Goal: Communication & Community: Share content

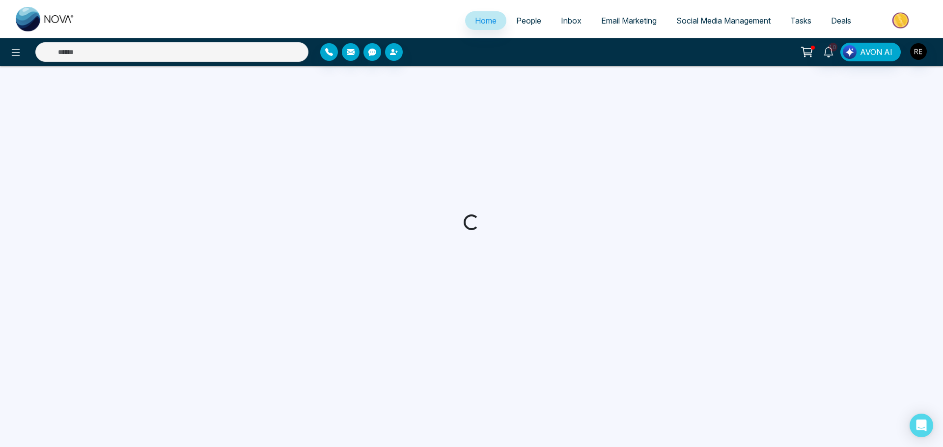
select select "*"
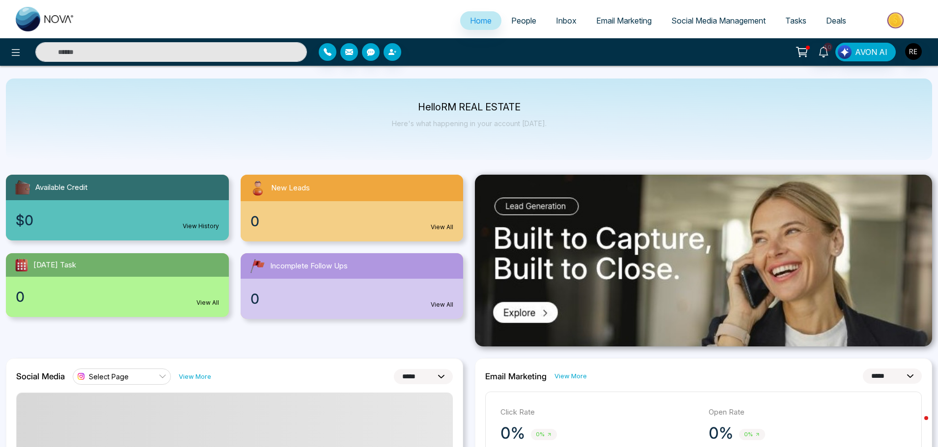
click at [690, 16] on span "Social Media Management" at bounding box center [718, 21] width 94 height 10
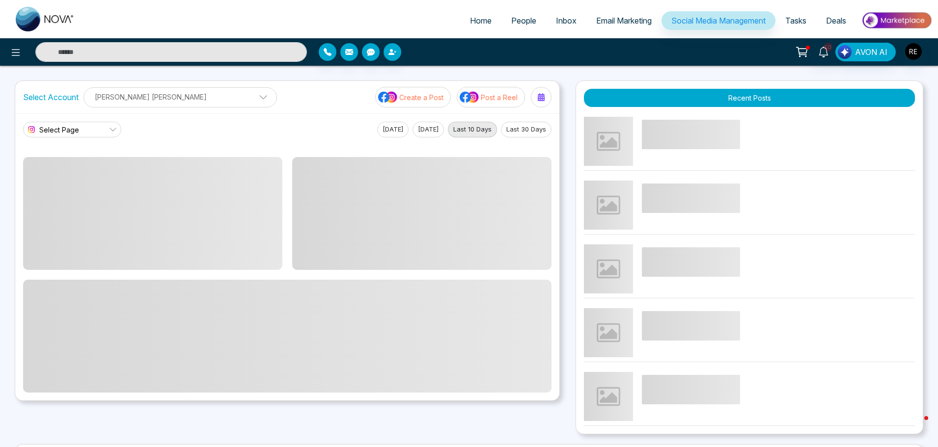
click at [255, 96] on span at bounding box center [259, 99] width 9 height 9
click at [11, 57] on icon at bounding box center [16, 53] width 12 height 12
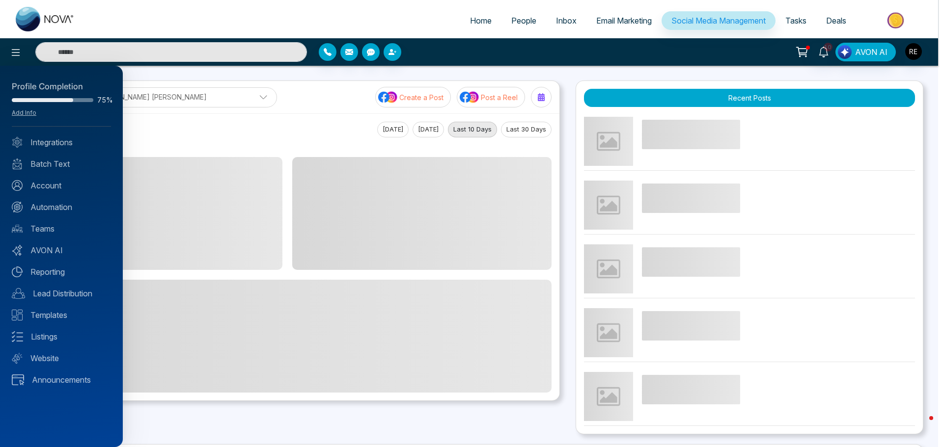
click at [74, 84] on div "Profile Completion" at bounding box center [61, 87] width 99 height 13
click at [69, 134] on div "Profile Completion 75% Add Info Integrations Batch Text Account Automation Team…" at bounding box center [61, 257] width 123 height 382
click at [66, 141] on link "Integrations" at bounding box center [61, 143] width 99 height 12
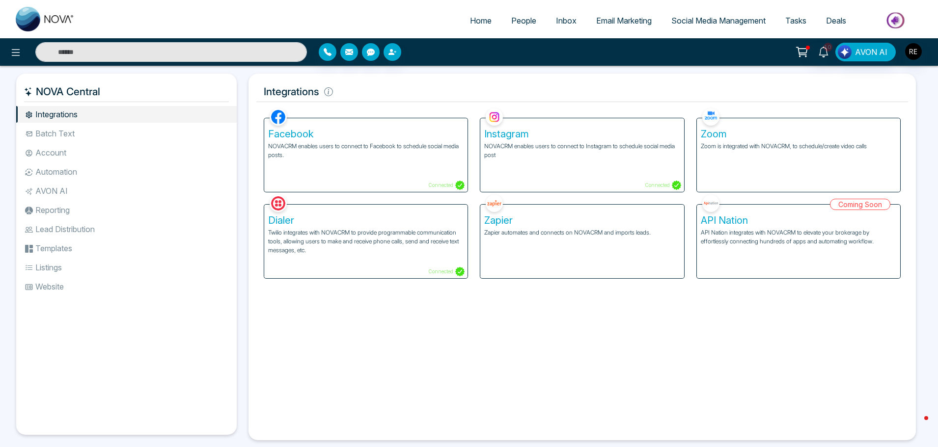
click at [387, 146] on p "NOVACRM enables users to connect to Facebook to schedule social media posts." at bounding box center [365, 151] width 195 height 18
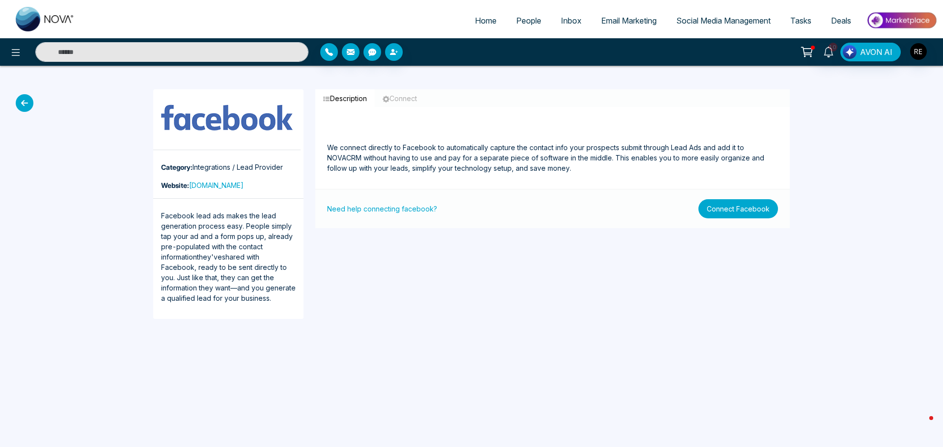
click at [746, 210] on button "Connect Facebook" at bounding box center [738, 208] width 80 height 19
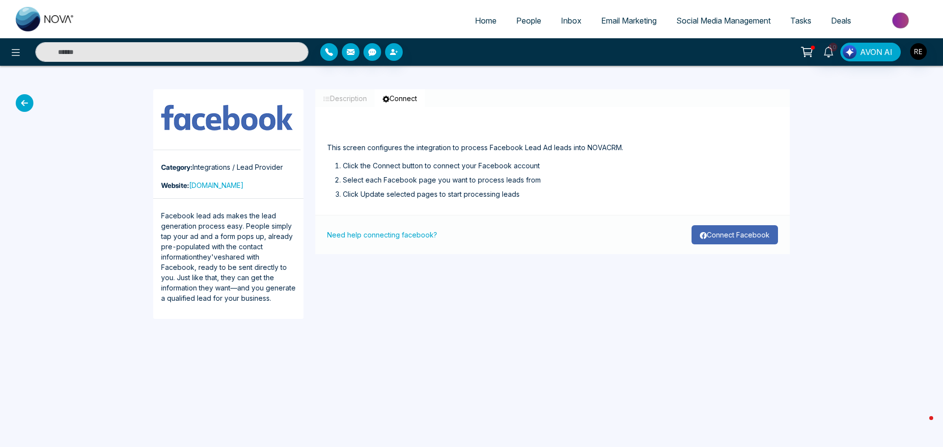
click at [735, 238] on button "Connect Facebook" at bounding box center [734, 234] width 86 height 19
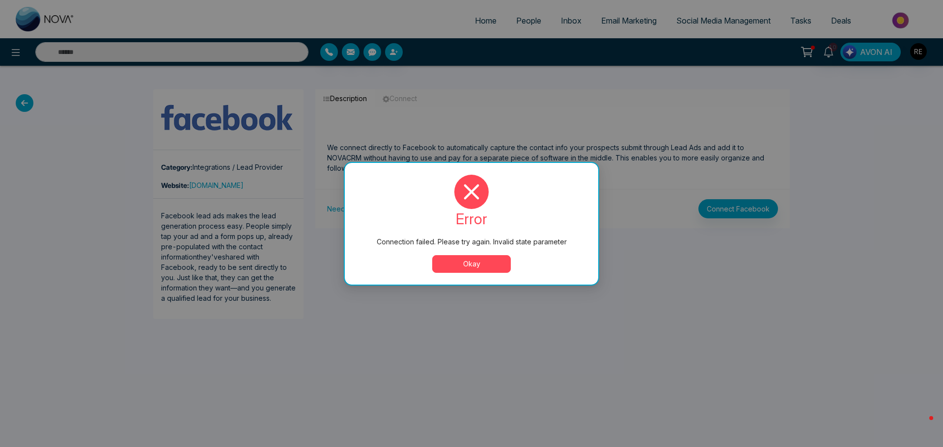
click at [495, 267] on button "Okay" at bounding box center [471, 264] width 79 height 18
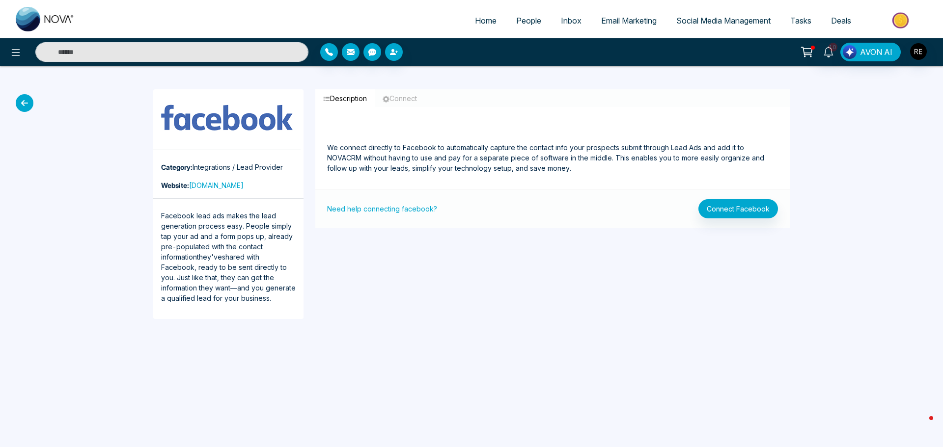
click at [713, 22] on span "Social Media Management" at bounding box center [723, 21] width 94 height 10
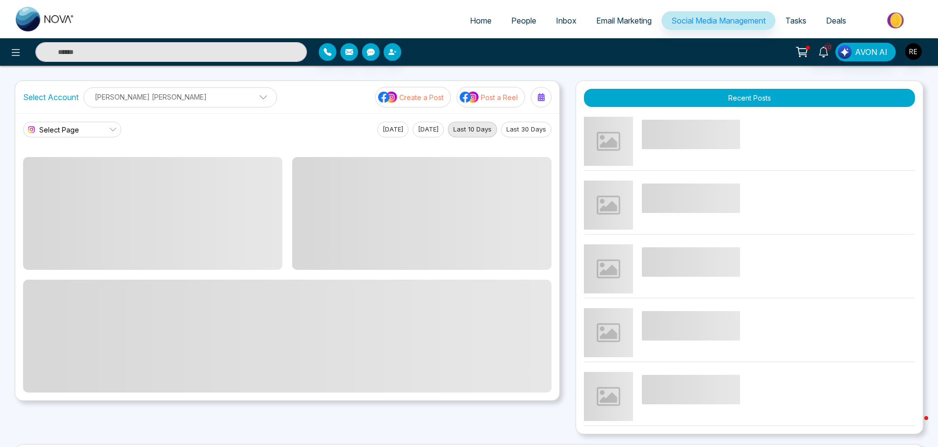
click at [105, 134] on link "Select Page" at bounding box center [72, 130] width 98 height 16
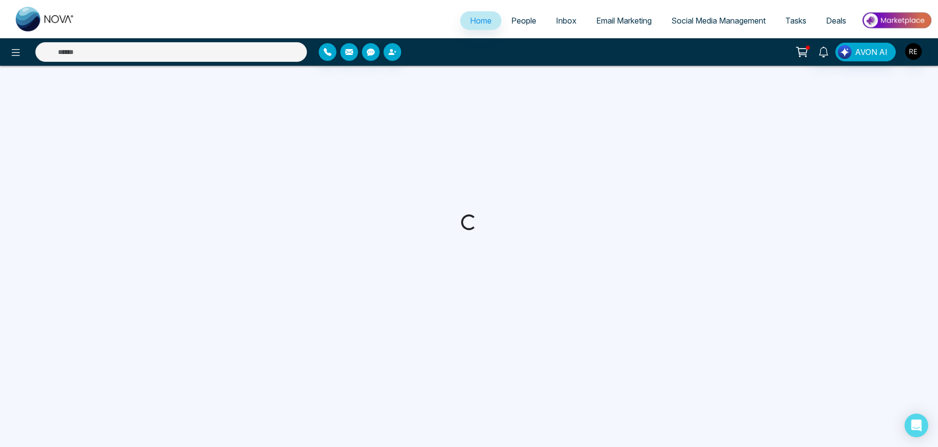
select select "*"
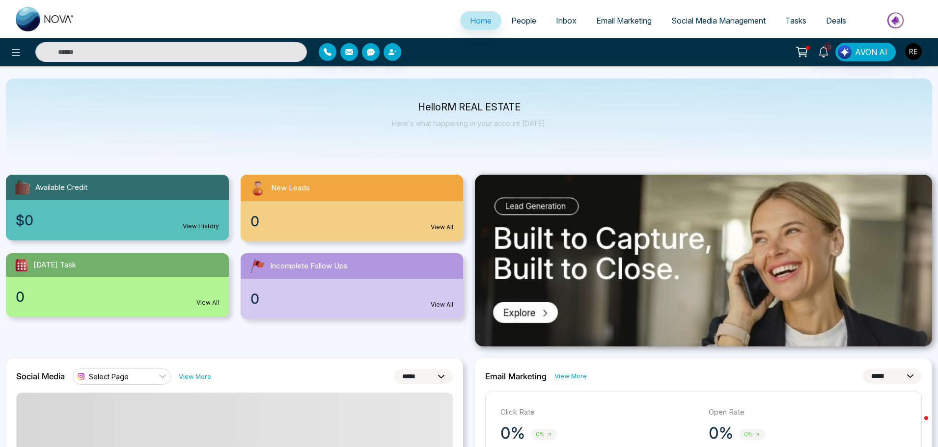
drag, startPoint x: 740, startPoint y: 25, endPoint x: 677, endPoint y: 100, distance: 98.3
click at [740, 25] on span "Social Media Management" at bounding box center [718, 21] width 94 height 10
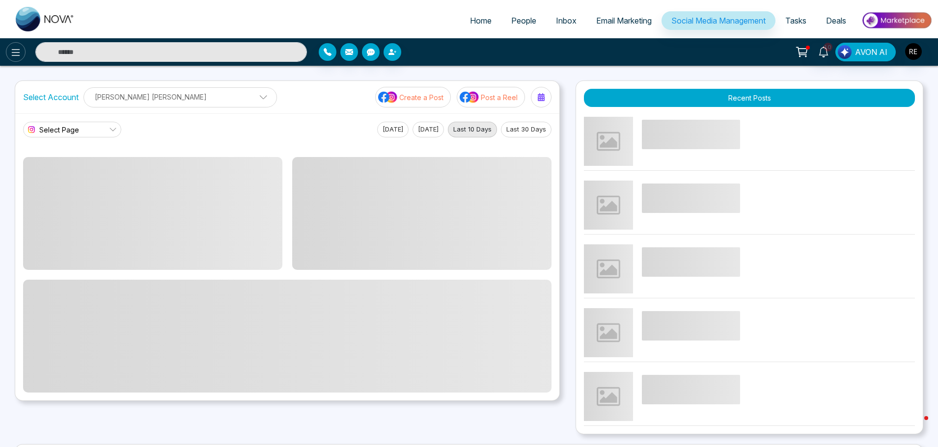
click at [12, 55] on icon at bounding box center [16, 53] width 12 height 12
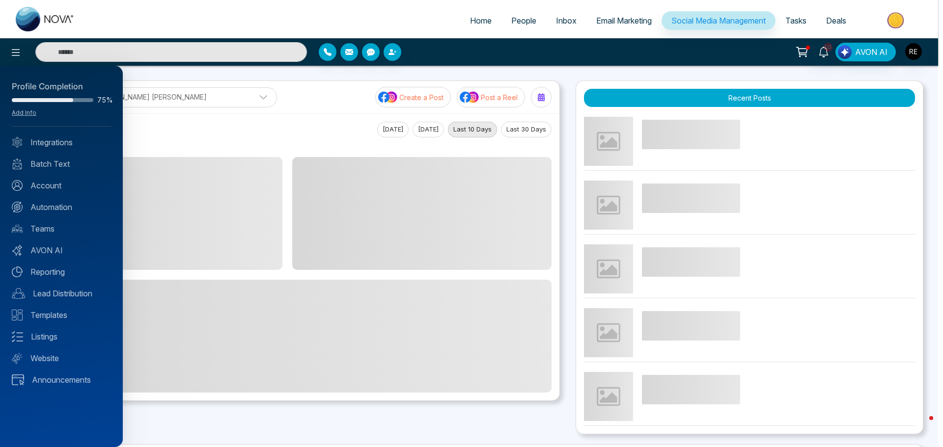
click at [606, 70] on div at bounding box center [471, 223] width 943 height 447
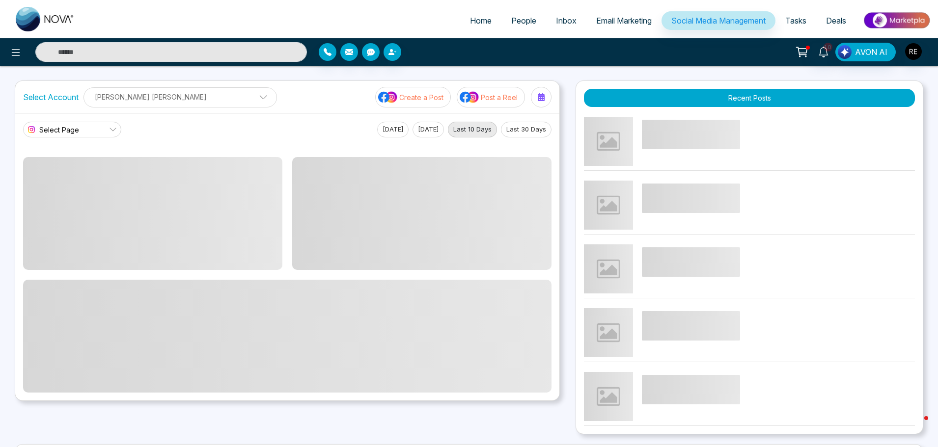
click at [255, 98] on span at bounding box center [259, 99] width 9 height 9
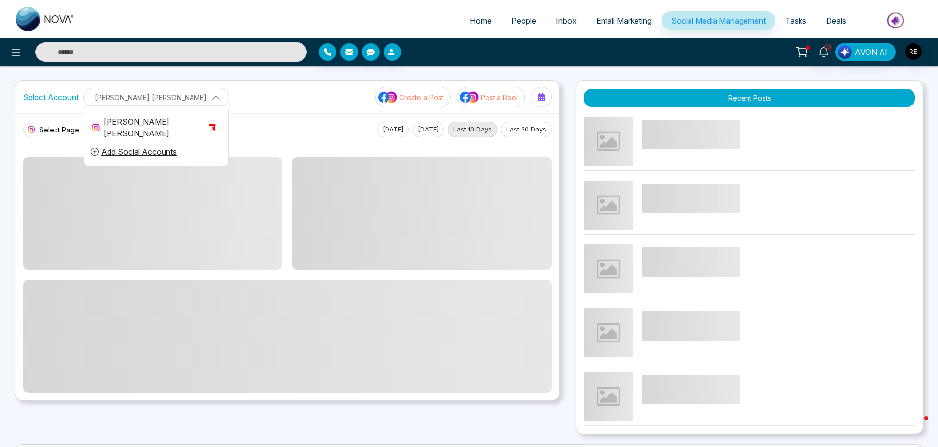
click at [131, 124] on div "[PERSON_NAME] [PERSON_NAME]" at bounding box center [145, 128] width 111 height 24
click at [89, 128] on link "Select Page" at bounding box center [72, 130] width 98 height 16
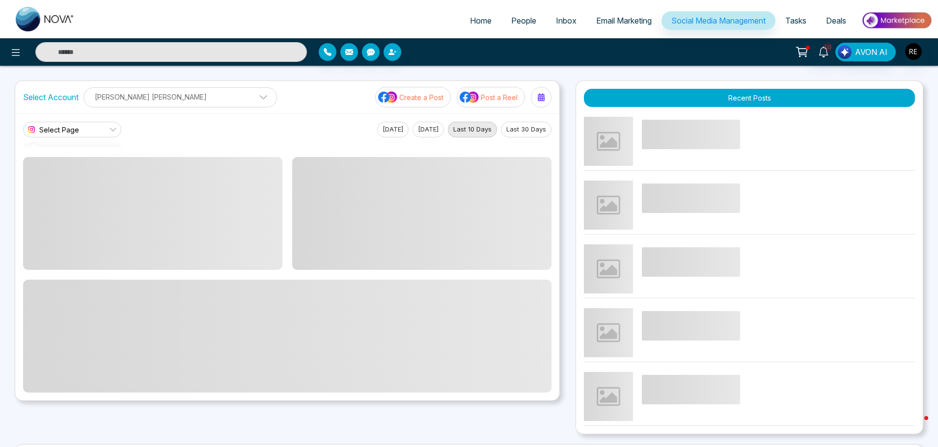
click at [115, 147] on ul at bounding box center [72, 149] width 98 height 4
click at [100, 142] on div at bounding box center [72, 144] width 98 height 11
click at [113, 134] on icon at bounding box center [113, 130] width 8 height 8
click at [83, 129] on link "Select Page" at bounding box center [72, 130] width 98 height 16
click at [113, 130] on icon at bounding box center [113, 130] width 8 height 8
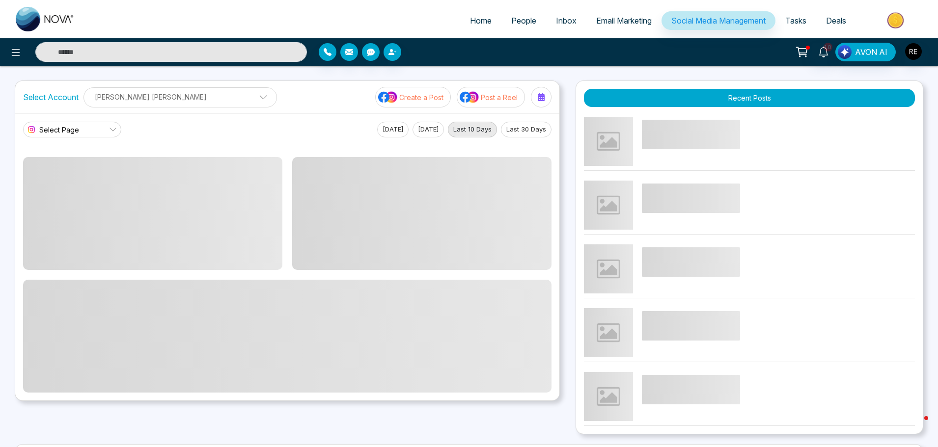
click at [133, 103] on p "[PERSON_NAME] [PERSON_NAME]" at bounding box center [180, 97] width 181 height 16
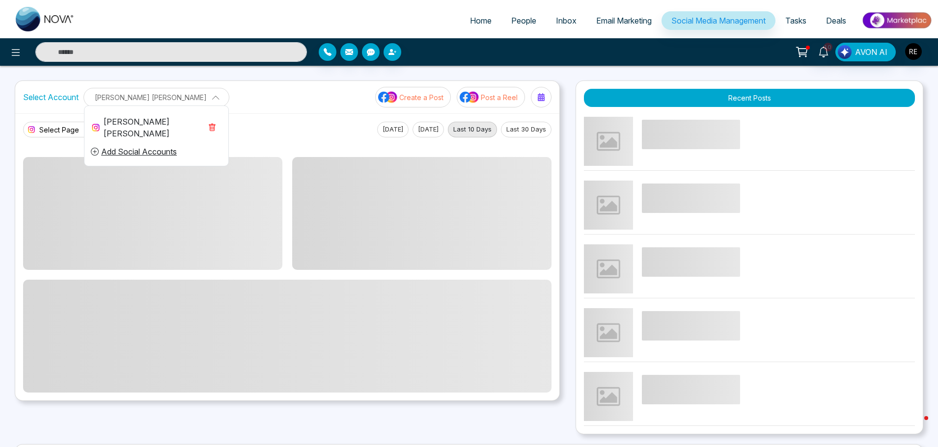
click at [208, 124] on icon "button" at bounding box center [212, 128] width 8 height 8
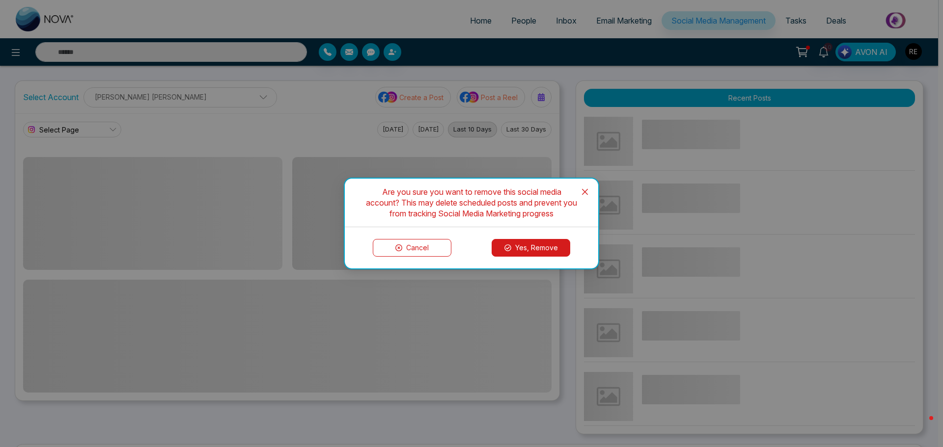
click at [541, 249] on button "Yes, Remove" at bounding box center [531, 248] width 79 height 18
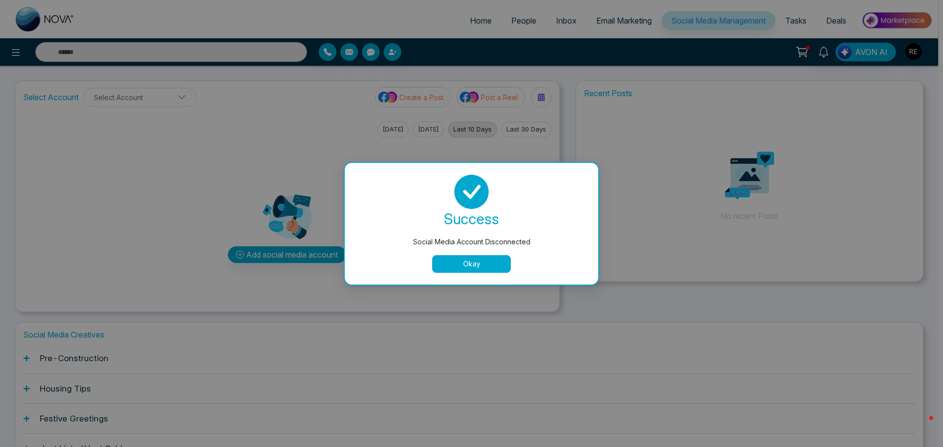
click at [486, 266] on button "Okay" at bounding box center [471, 264] width 79 height 18
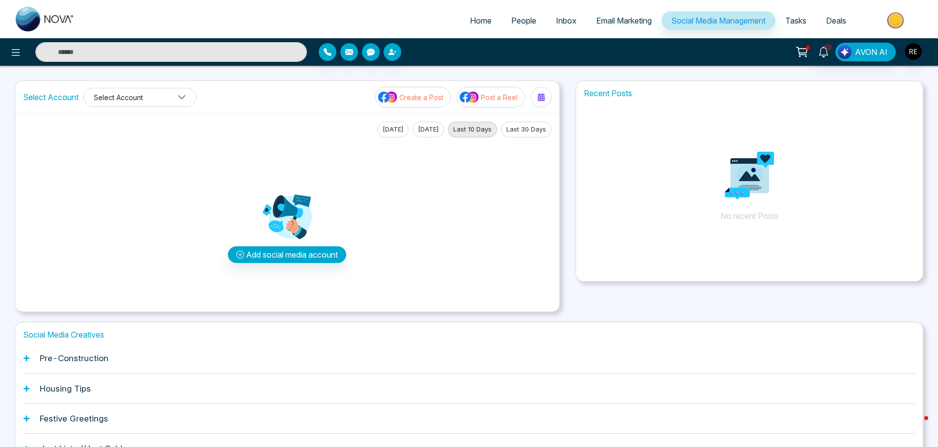
click at [174, 92] on button "Select Account" at bounding box center [139, 97] width 113 height 19
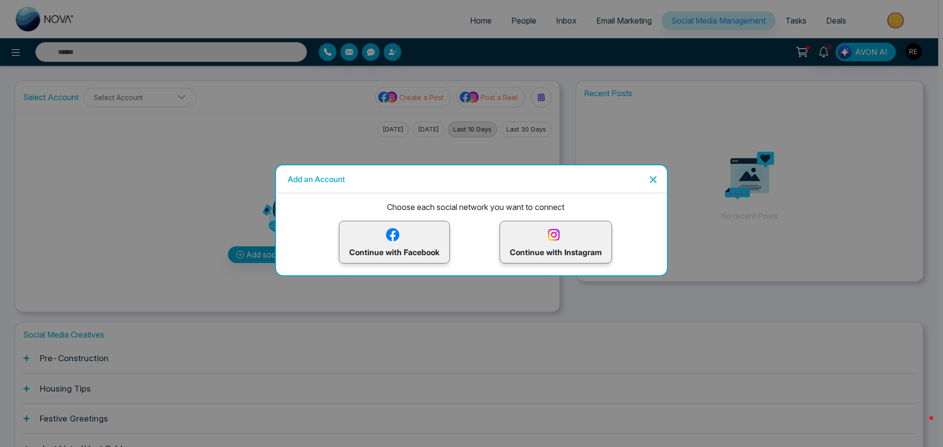
click at [401, 247] on p "Continue with Facebook" at bounding box center [394, 242] width 90 height 32
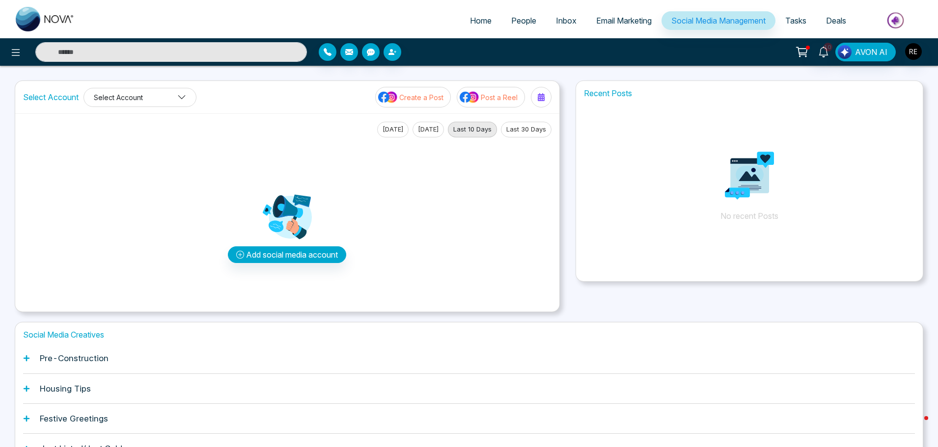
click at [180, 102] on button "Select Account" at bounding box center [139, 97] width 113 height 19
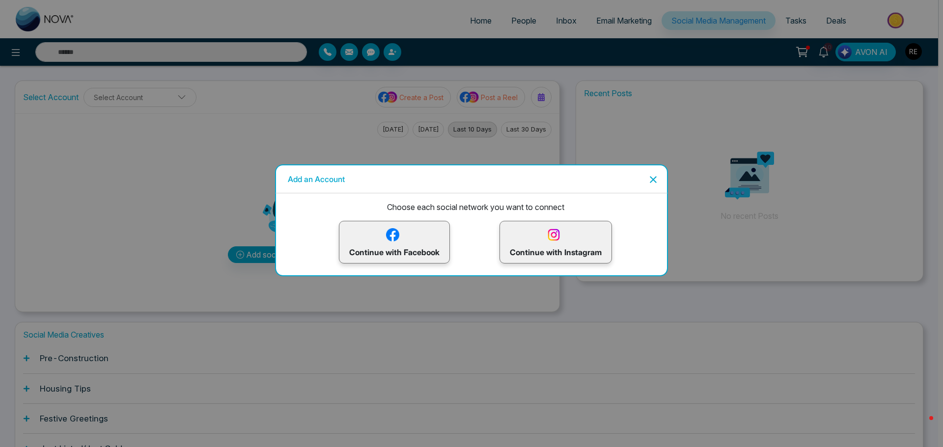
click at [409, 253] on p "Continue with Facebook" at bounding box center [394, 242] width 90 height 32
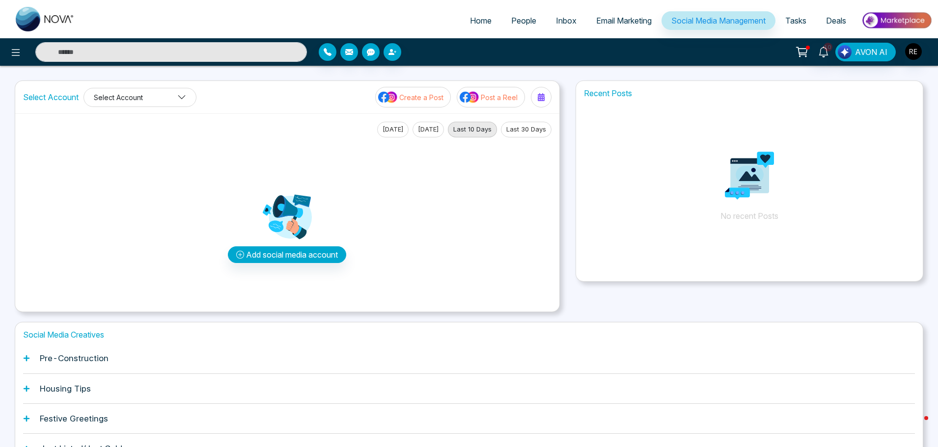
click at [175, 100] on button "Select Account" at bounding box center [139, 97] width 113 height 19
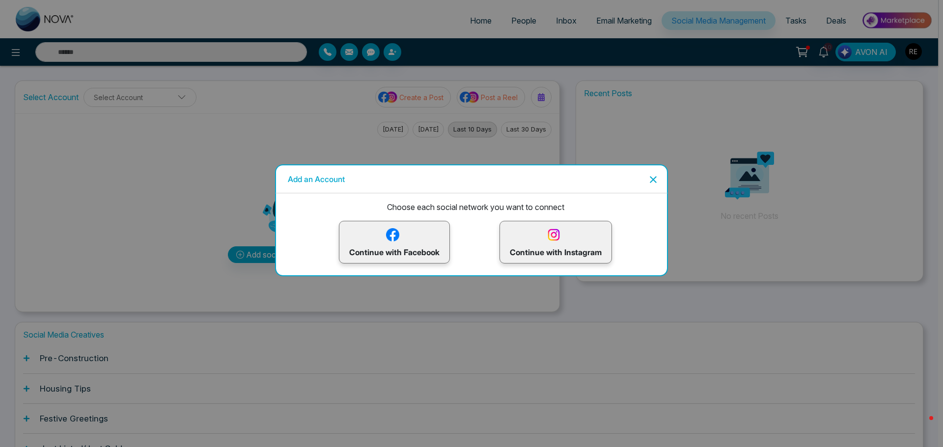
click at [288, 106] on div "Add an Account Choose each social network you want to connect Continue with Fac…" at bounding box center [471, 223] width 943 height 447
drag, startPoint x: 860, startPoint y: 11, endPoint x: 879, endPoint y: 0, distance: 21.4
click at [860, 11] on div "Add an Account Choose each social network you want to connect Continue with Fac…" at bounding box center [471, 223] width 943 height 447
click at [657, 182] on icon "Close" at bounding box center [653, 180] width 12 height 12
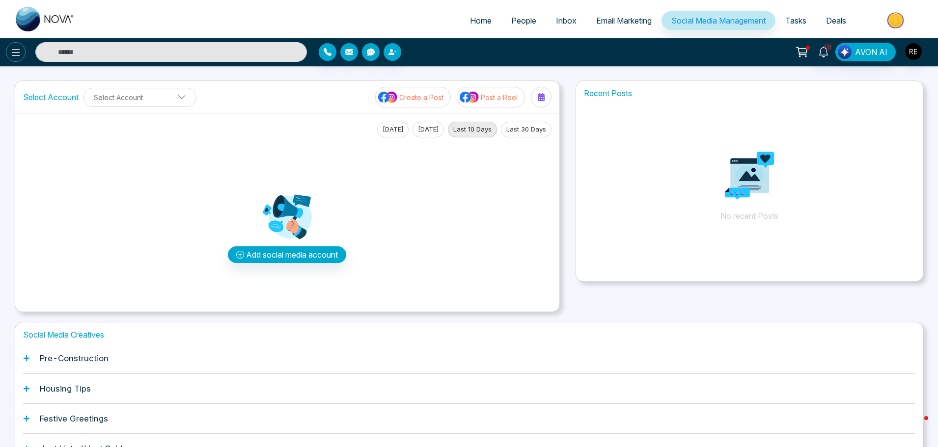
click at [20, 53] on icon at bounding box center [16, 53] width 12 height 12
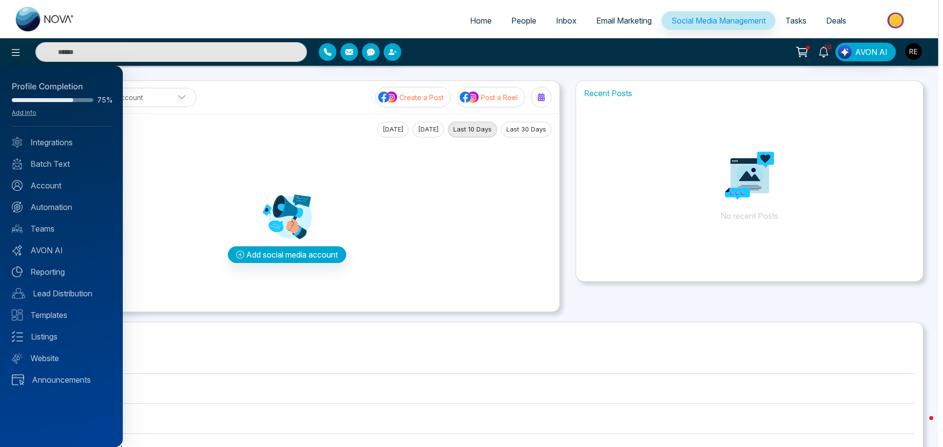
click at [910, 49] on div at bounding box center [471, 223] width 943 height 447
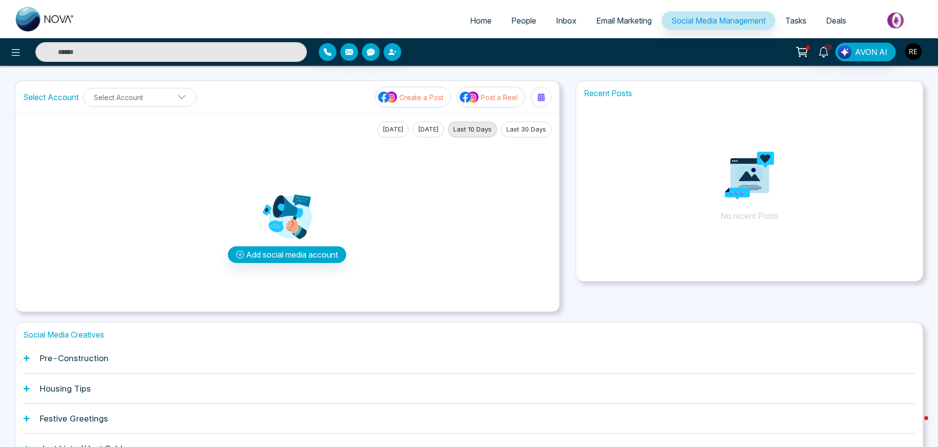
click at [913, 54] on img "button" at bounding box center [913, 51] width 17 height 17
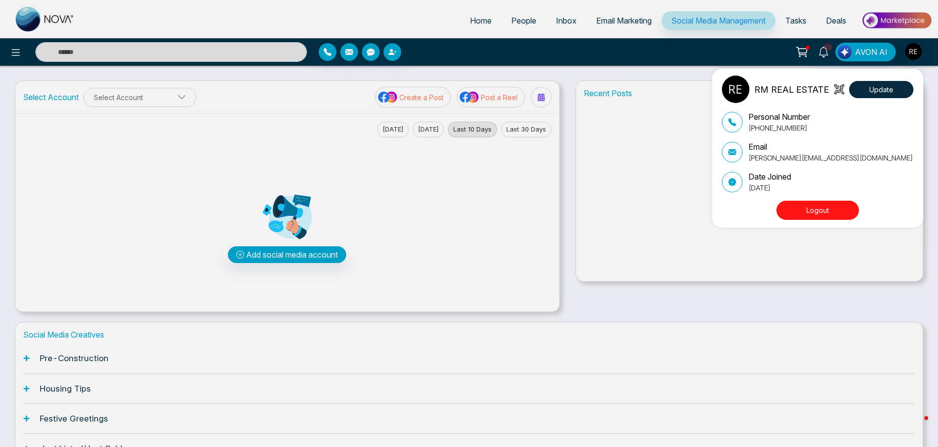
click at [811, 212] on button "Logout" at bounding box center [817, 210] width 83 height 19
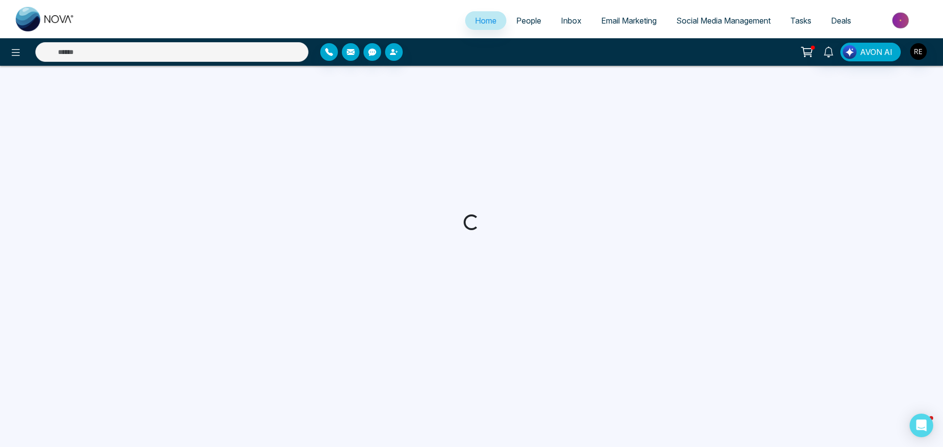
select select "*"
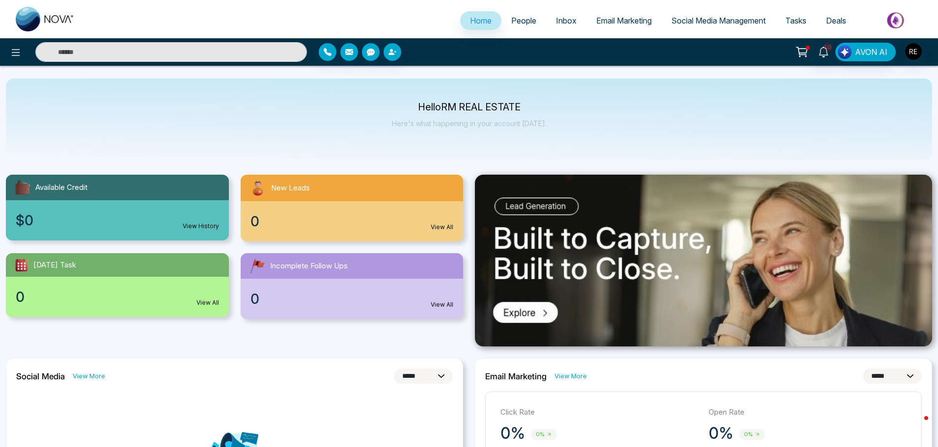
click at [694, 22] on span "Social Media Management" at bounding box center [718, 21] width 94 height 10
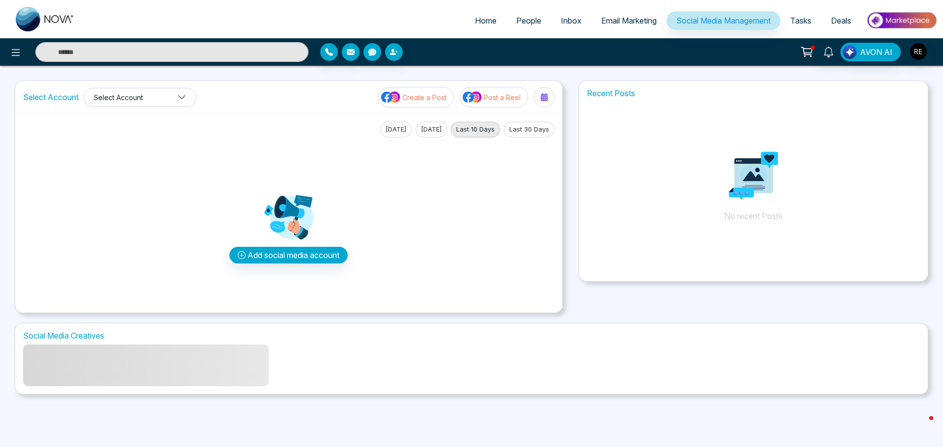
click at [168, 100] on button "Select Account" at bounding box center [139, 97] width 113 height 19
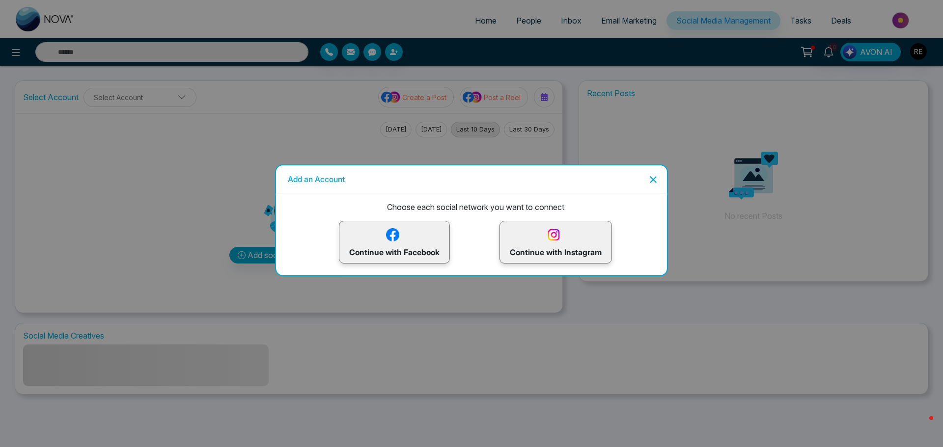
click at [392, 253] on p "Continue with Facebook" at bounding box center [394, 242] width 90 height 32
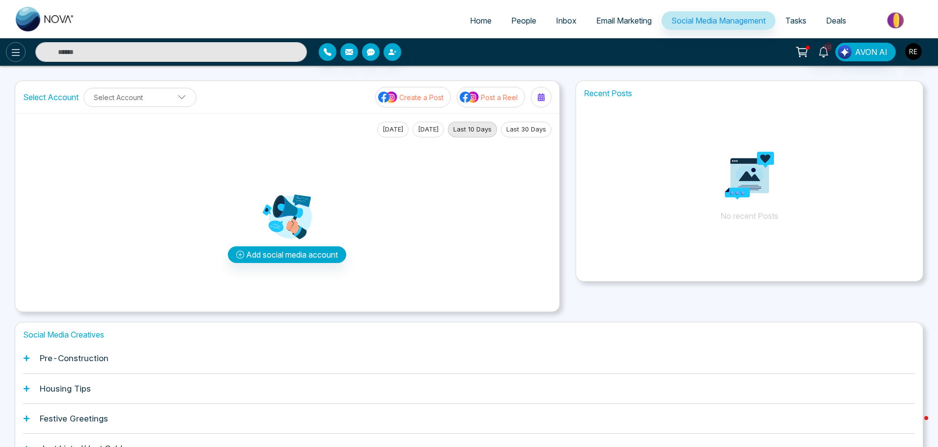
click at [14, 52] on icon at bounding box center [16, 53] width 12 height 12
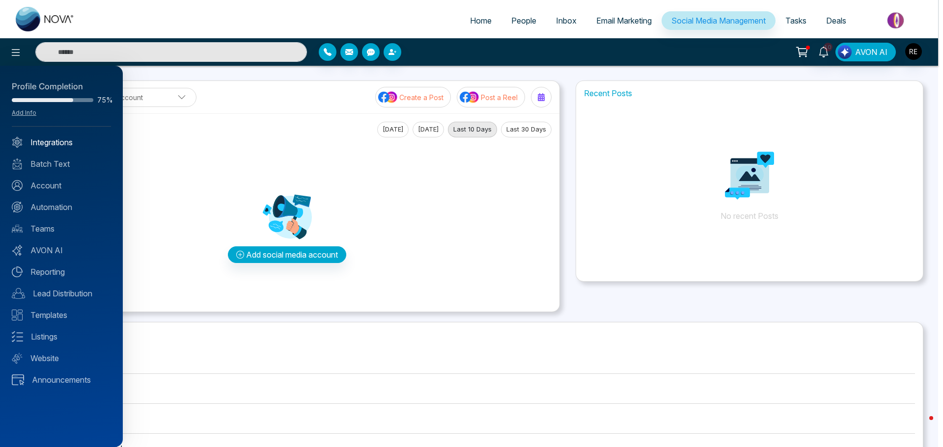
click at [82, 144] on link "Integrations" at bounding box center [61, 143] width 99 height 12
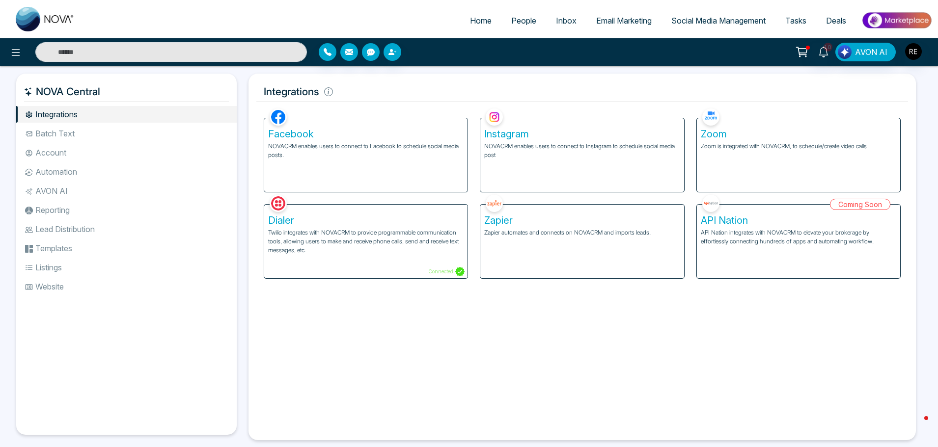
click at [349, 167] on div "Facebook NOVACRM enables users to connect to Facebook to schedule social media …" at bounding box center [365, 155] width 203 height 74
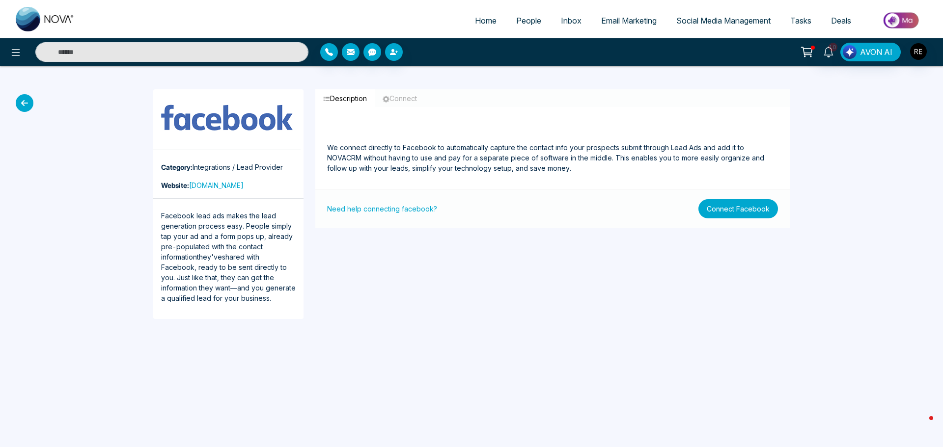
click at [717, 215] on button "Connect Facebook" at bounding box center [738, 208] width 80 height 19
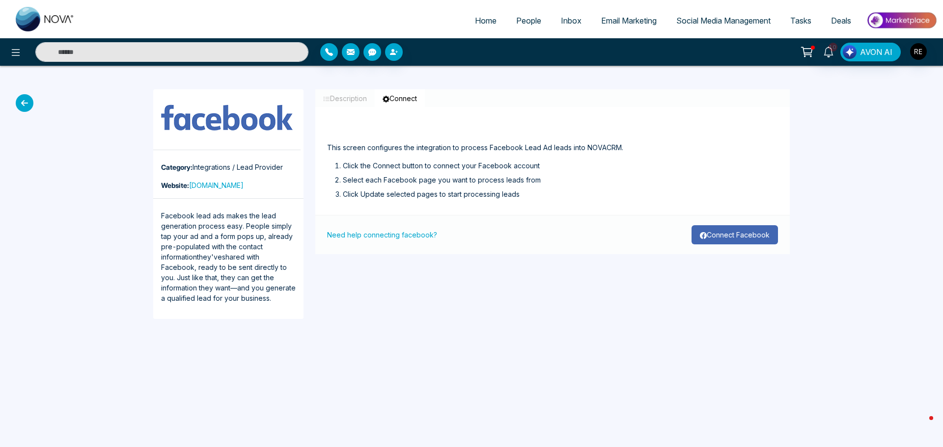
click at [707, 241] on button "Connect Facebook" at bounding box center [734, 234] width 86 height 19
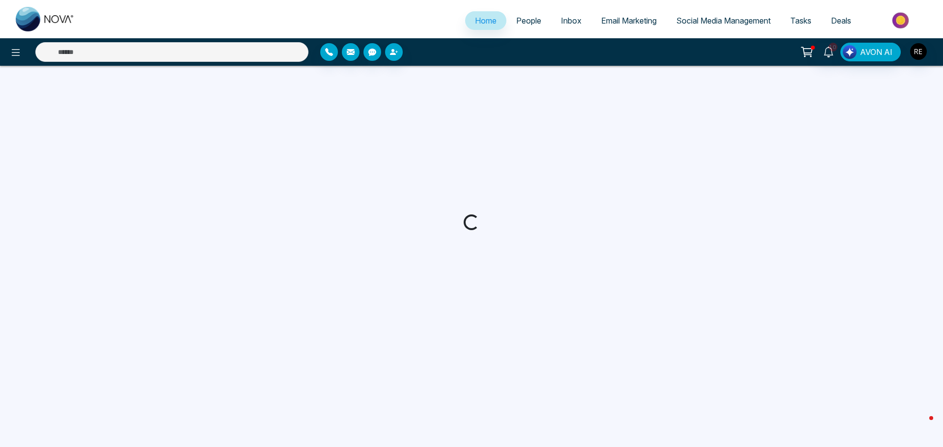
select select "*"
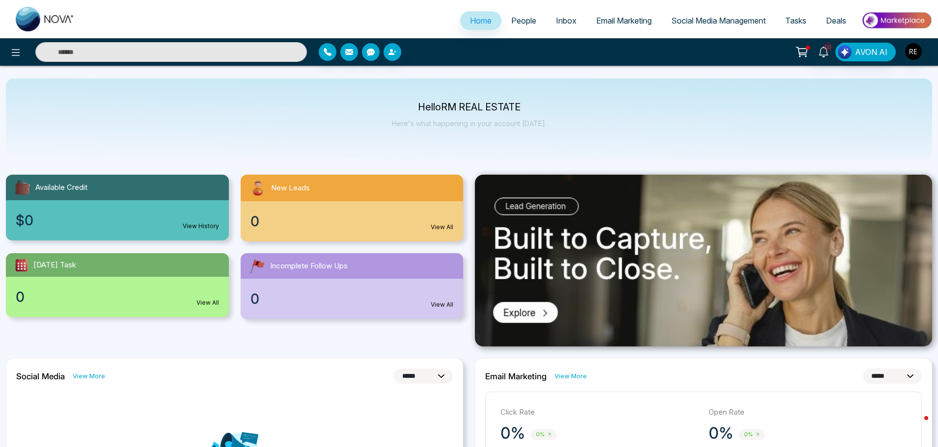
click at [705, 21] on span "Social Media Management" at bounding box center [718, 21] width 94 height 10
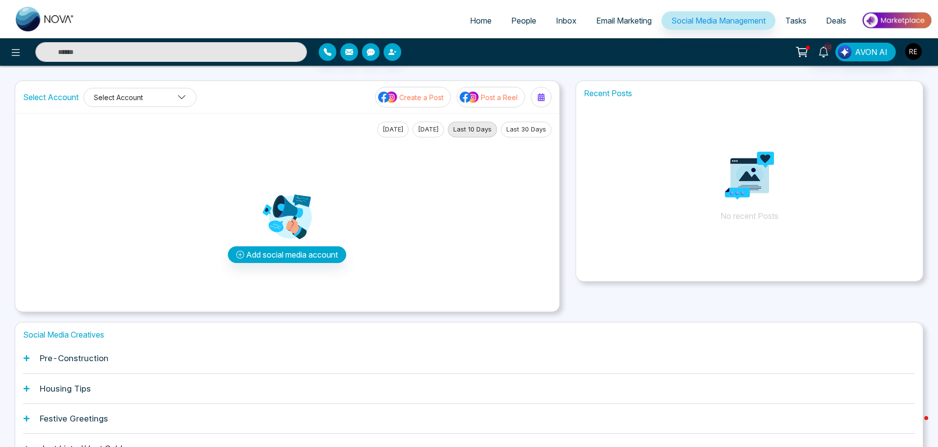
click at [155, 100] on button "Select Account" at bounding box center [139, 97] width 113 height 19
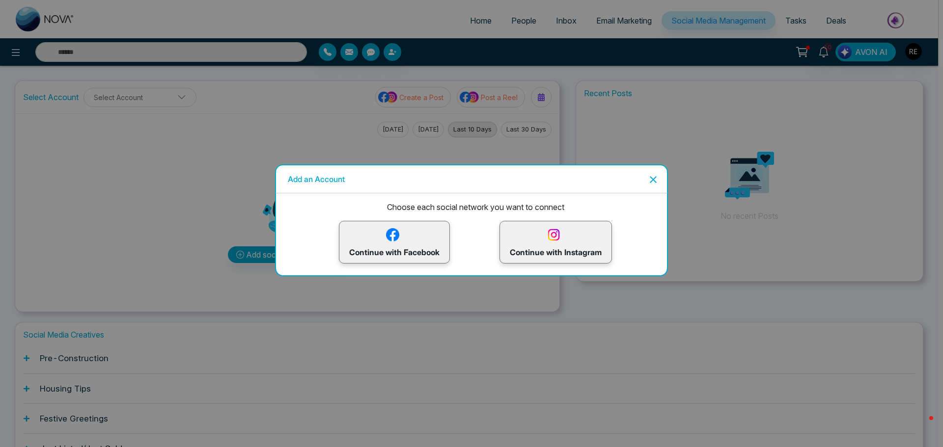
click at [387, 245] on p "Continue with Facebook" at bounding box center [394, 242] width 90 height 32
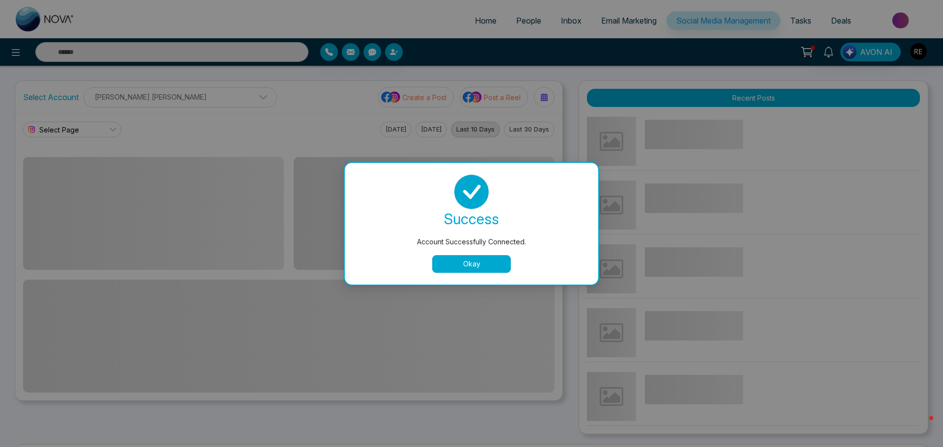
click at [472, 265] on button "Okay" at bounding box center [471, 264] width 79 height 18
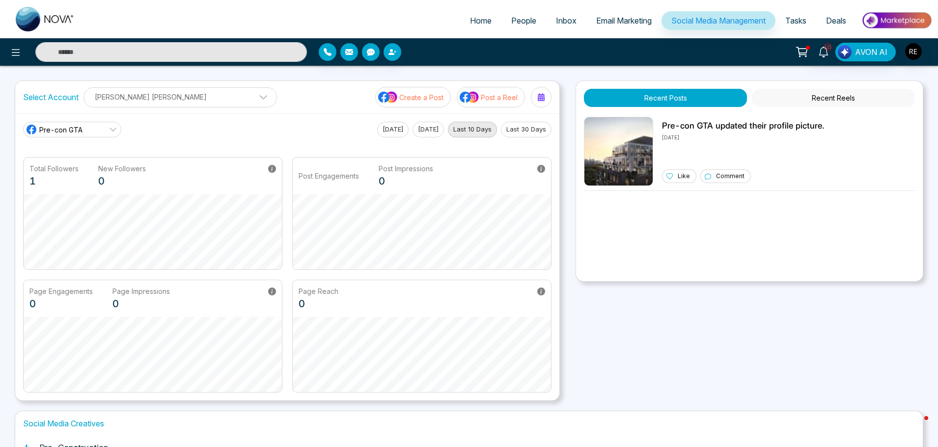
click at [129, 98] on p "[PERSON_NAME] [PERSON_NAME]" at bounding box center [180, 97] width 181 height 16
click at [423, 101] on p "Create a Post" at bounding box center [421, 97] width 44 height 10
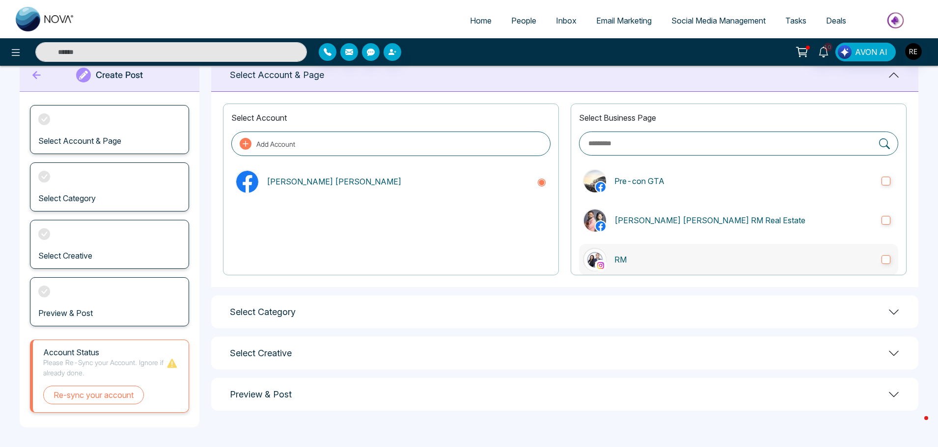
scroll to position [16, 0]
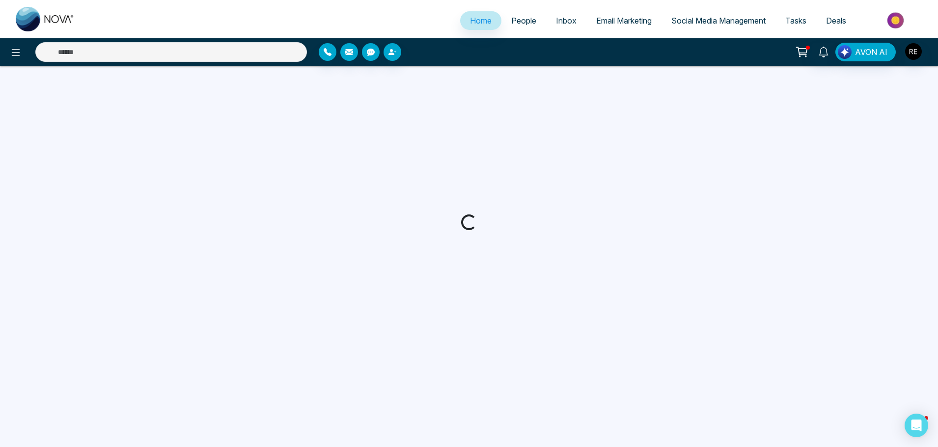
select select "*"
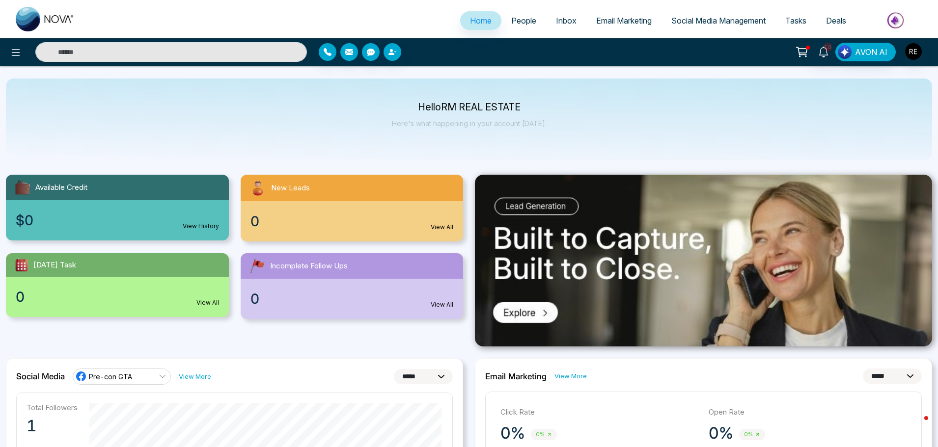
click at [738, 28] on link "Social Media Management" at bounding box center [719, 20] width 114 height 19
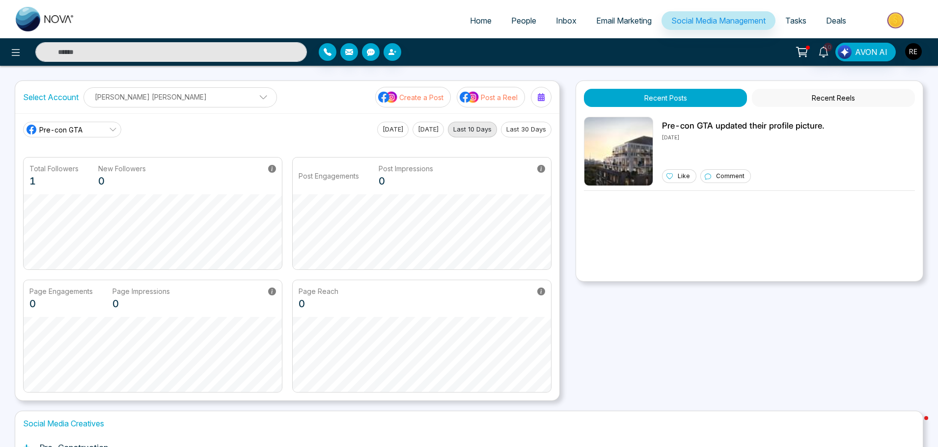
click at [152, 92] on p "[PERSON_NAME] [PERSON_NAME]" at bounding box center [180, 97] width 181 height 16
click at [399, 102] on button "Create a Post" at bounding box center [413, 97] width 76 height 21
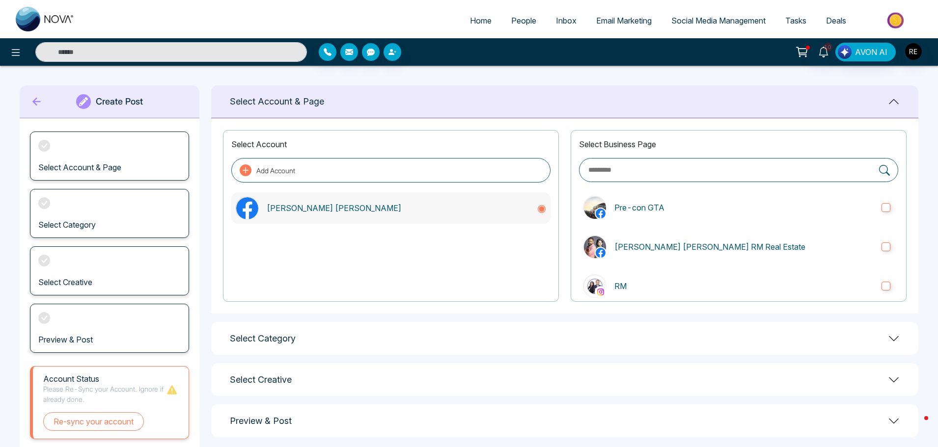
click at [294, 208] on p "[PERSON_NAME] [PERSON_NAME]" at bounding box center [398, 208] width 262 height 12
click at [37, 101] on icon at bounding box center [36, 102] width 8 height 8
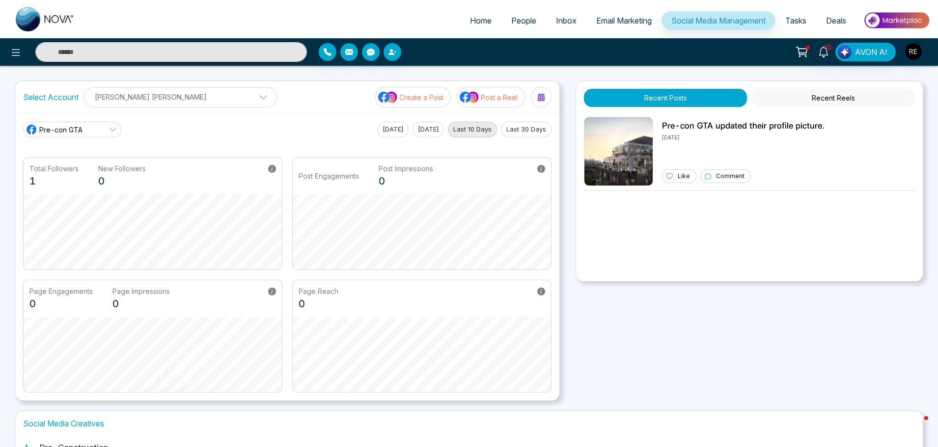
click at [189, 102] on p "[PERSON_NAME] [PERSON_NAME]" at bounding box center [180, 97] width 181 height 16
click at [705, 372] on div "Recent Posts Recent Reels Pre-con GTA updated their profile picture. [DATE] Lik…" at bounding box center [750, 241] width 348 height 321
click at [163, 102] on p "[PERSON_NAME] [PERSON_NAME]" at bounding box center [180, 97] width 181 height 16
click at [710, 368] on div "Recent Posts Recent Reels Pre-con GTA updated their profile picture. [DATE] Lik…" at bounding box center [750, 241] width 348 height 321
click at [823, 52] on icon at bounding box center [823, 52] width 11 height 11
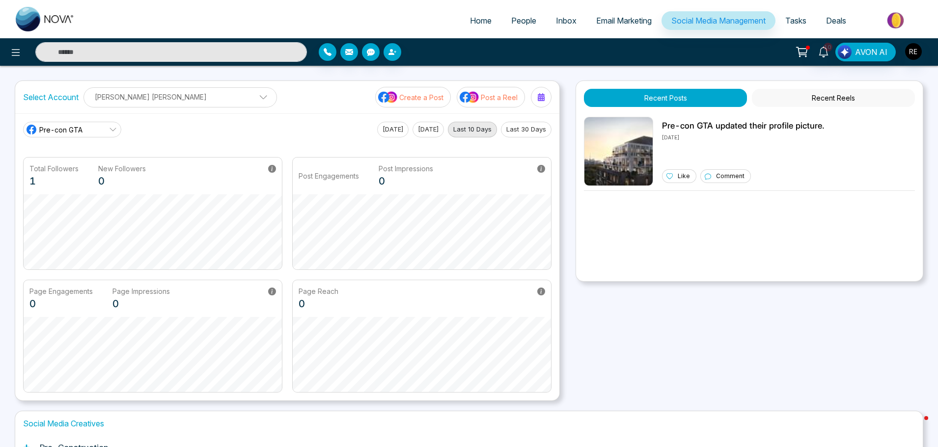
drag, startPoint x: 690, startPoint y: 360, endPoint x: 685, endPoint y: 359, distance: 5.5
click at [689, 359] on div "Recent Posts Recent Reels Pre-con GTA updated their profile picture. [DATE] Lik…" at bounding box center [750, 241] width 348 height 321
click at [186, 102] on p "[PERSON_NAME] [PERSON_NAME]" at bounding box center [180, 97] width 181 height 16
click at [211, 126] on icon "button" at bounding box center [212, 127] width 3 height 3
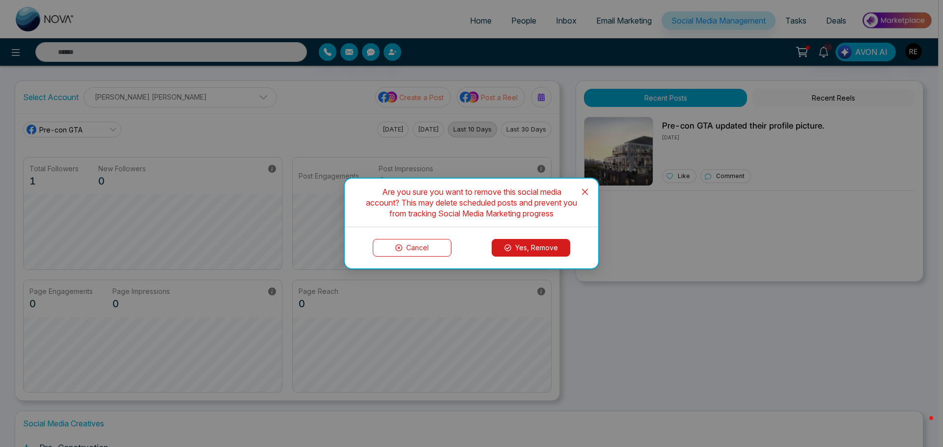
click at [521, 252] on button "Yes, Remove" at bounding box center [531, 248] width 79 height 18
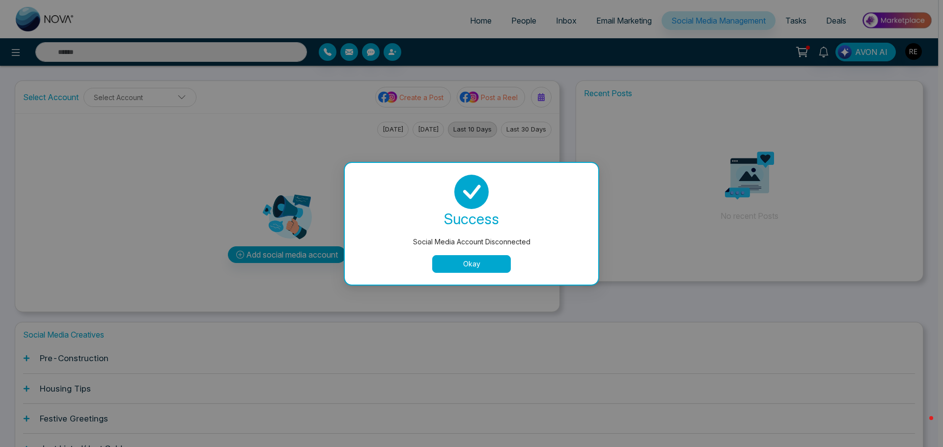
click at [497, 267] on button "Okay" at bounding box center [471, 264] width 79 height 18
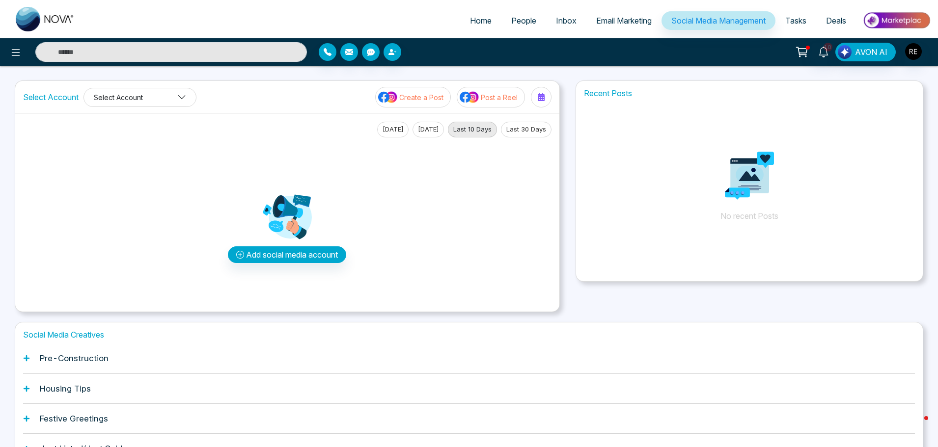
click at [157, 95] on button "Select Account" at bounding box center [139, 97] width 113 height 19
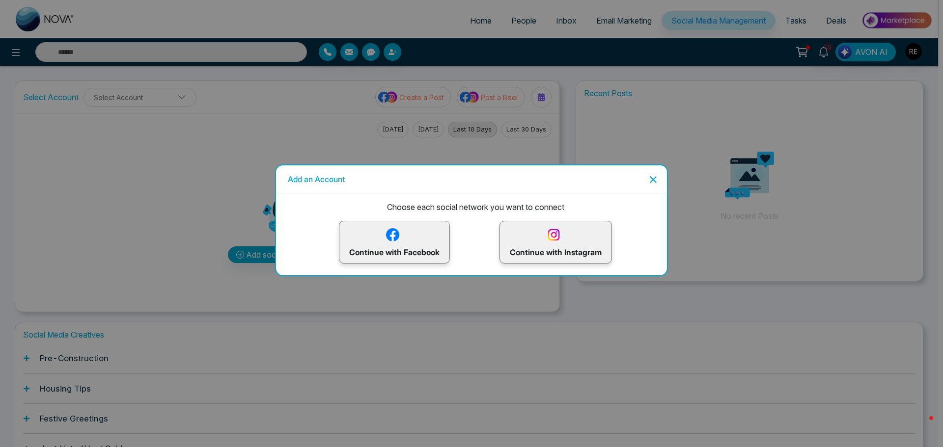
click at [431, 254] on p "Continue with Facebook" at bounding box center [394, 242] width 90 height 32
click at [540, 248] on p "Continue with Instagram" at bounding box center [556, 242] width 92 height 32
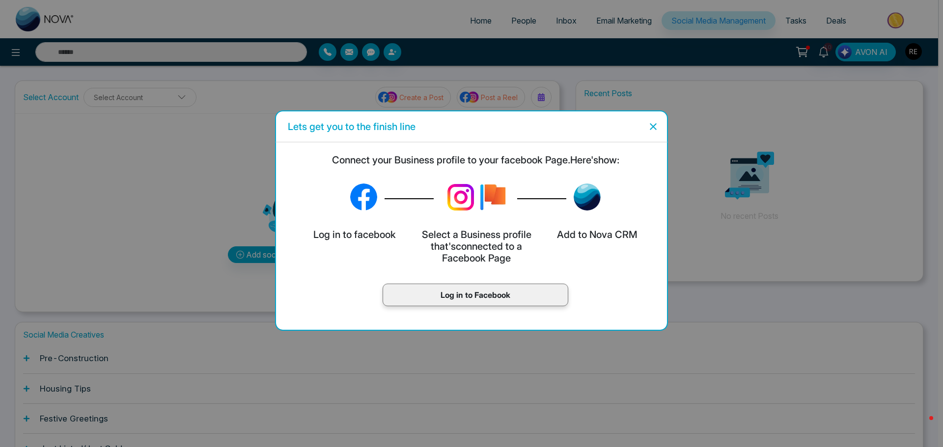
click at [518, 291] on p "Log in to Facebook" at bounding box center [475, 295] width 165 height 12
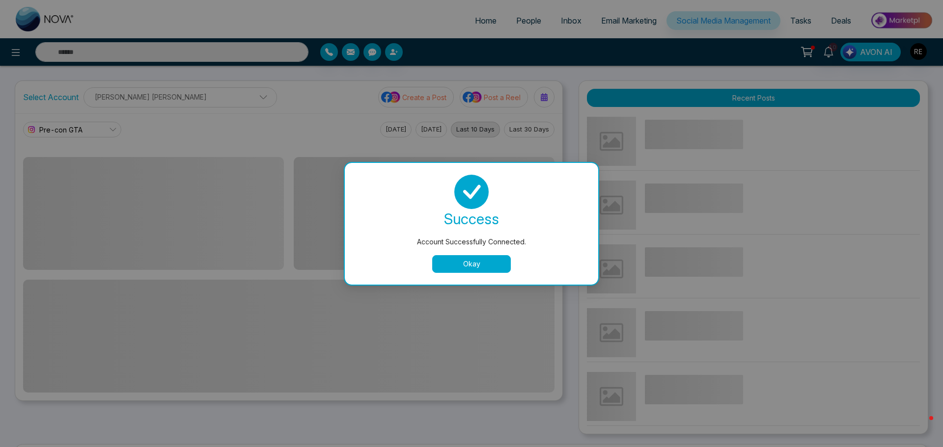
click at [485, 268] on button "Okay" at bounding box center [471, 264] width 79 height 18
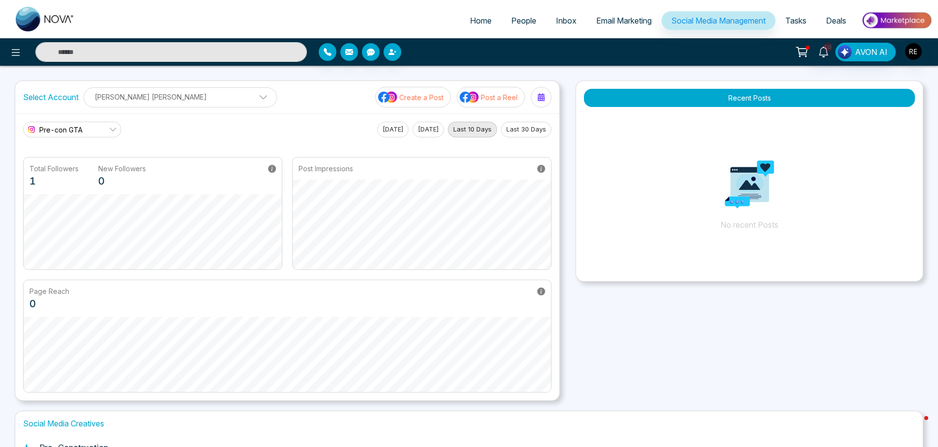
click at [108, 131] on link "Pre-con GTA" at bounding box center [72, 130] width 98 height 16
click at [107, 106] on div "Rick Manisha Rick Manisha Add Social Accounts" at bounding box center [179, 97] width 193 height 20
click at [107, 102] on p "[PERSON_NAME] [PERSON_NAME]" at bounding box center [156, 97] width 133 height 16
click at [107, 102] on p "[PERSON_NAME] [PERSON_NAME]" at bounding box center [180, 97] width 181 height 16
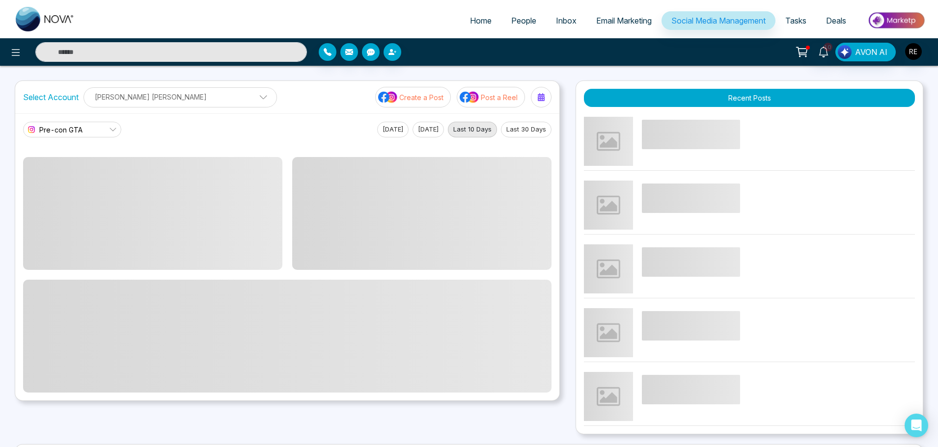
click at [113, 129] on icon at bounding box center [113, 130] width 8 height 8
click at [112, 131] on icon at bounding box center [113, 130] width 8 height 8
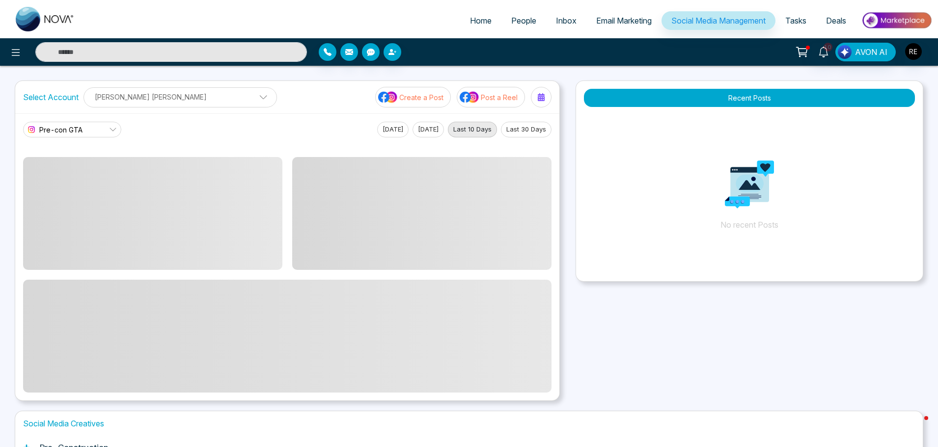
click at [112, 131] on icon at bounding box center [113, 129] width 6 height 3
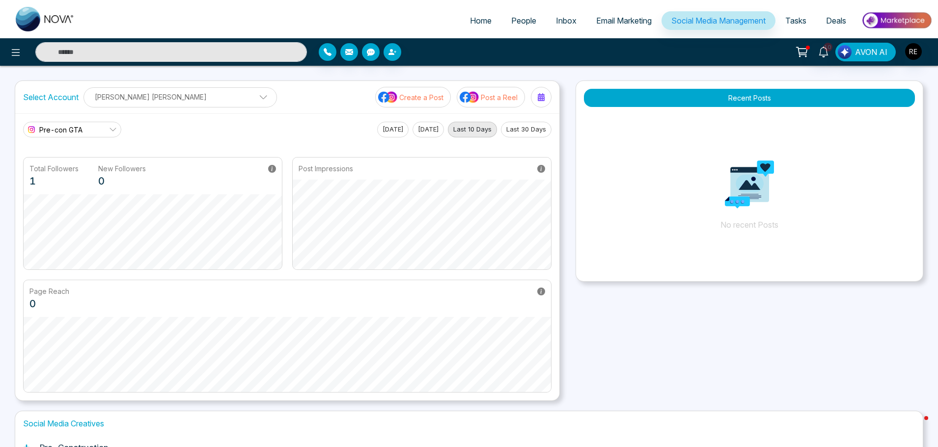
click at [255, 101] on span at bounding box center [259, 99] width 9 height 9
click at [208, 124] on icon "button" at bounding box center [212, 128] width 8 height 8
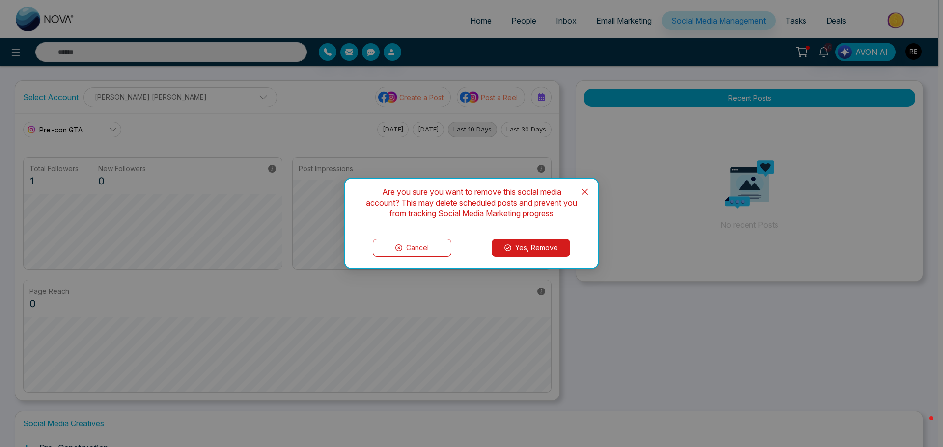
click at [521, 250] on button "Yes, Remove" at bounding box center [531, 248] width 79 height 18
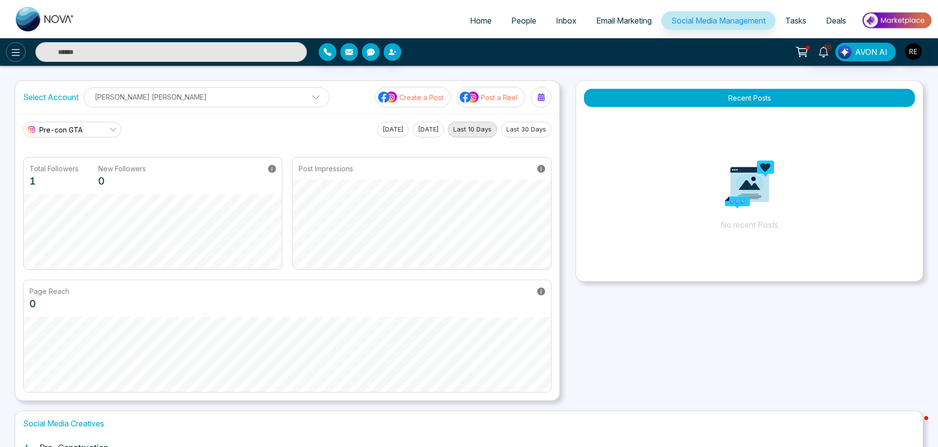
click at [15, 54] on icon at bounding box center [16, 53] width 12 height 12
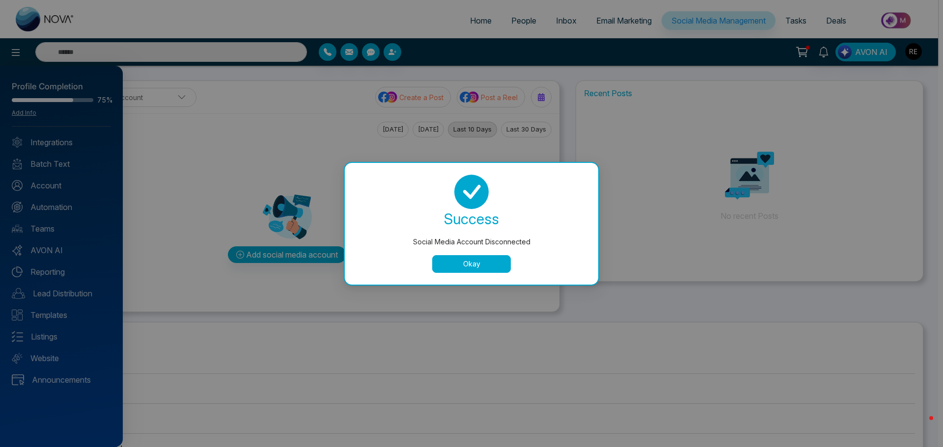
drag, startPoint x: 489, startPoint y: 262, endPoint x: 454, endPoint y: 253, distance: 36.3
click at [489, 262] on button "Okay" at bounding box center [471, 264] width 79 height 18
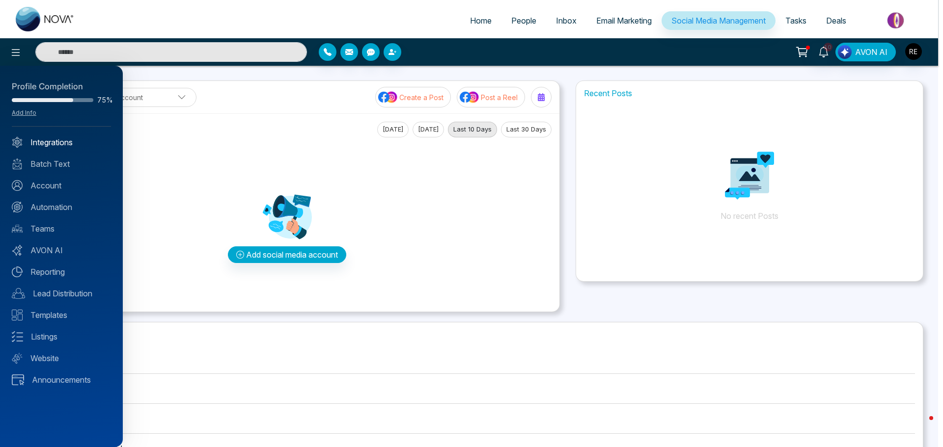
click at [51, 143] on link "Integrations" at bounding box center [61, 143] width 99 height 12
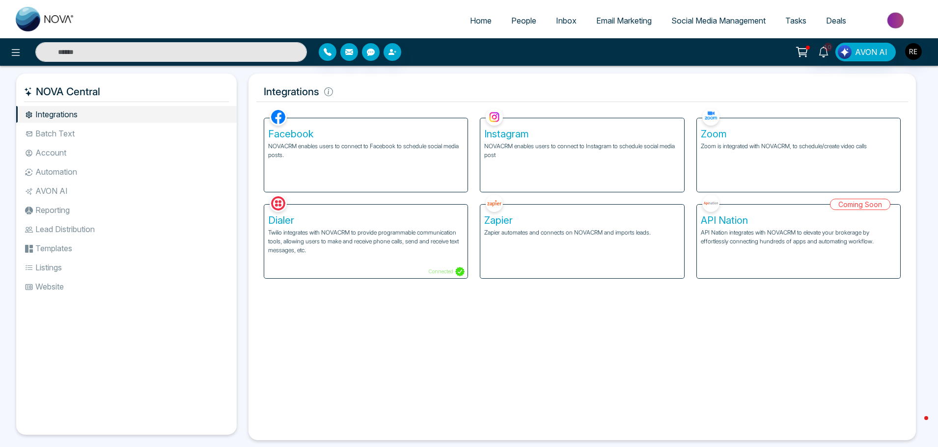
click at [300, 148] on p "NOVACRM enables users to connect to Facebook to schedule social media posts." at bounding box center [365, 151] width 195 height 18
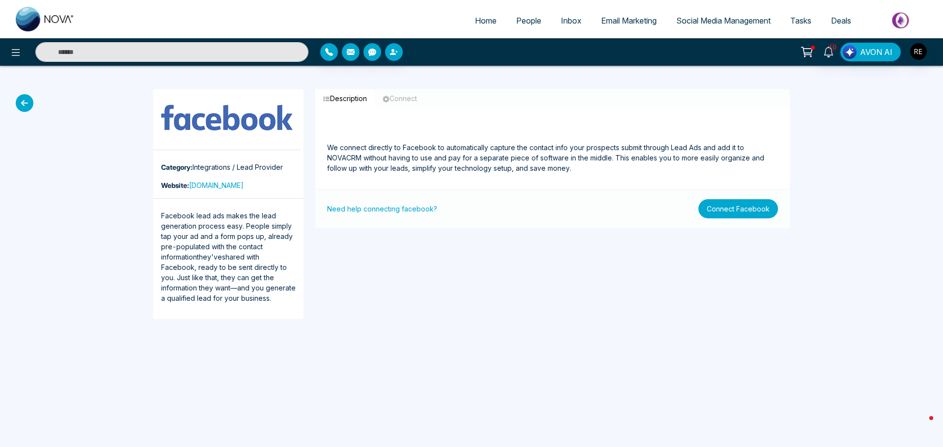
click at [732, 213] on button "Connect Facebook" at bounding box center [738, 208] width 80 height 19
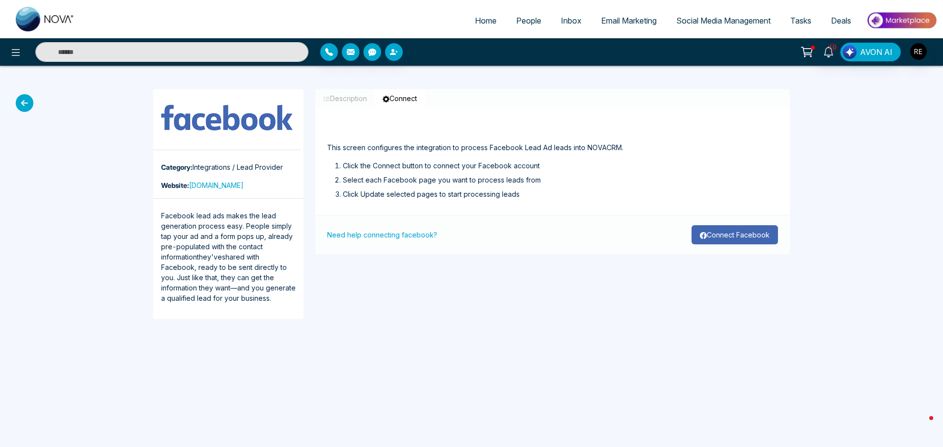
click at [758, 236] on button "Connect Facebook" at bounding box center [734, 234] width 86 height 19
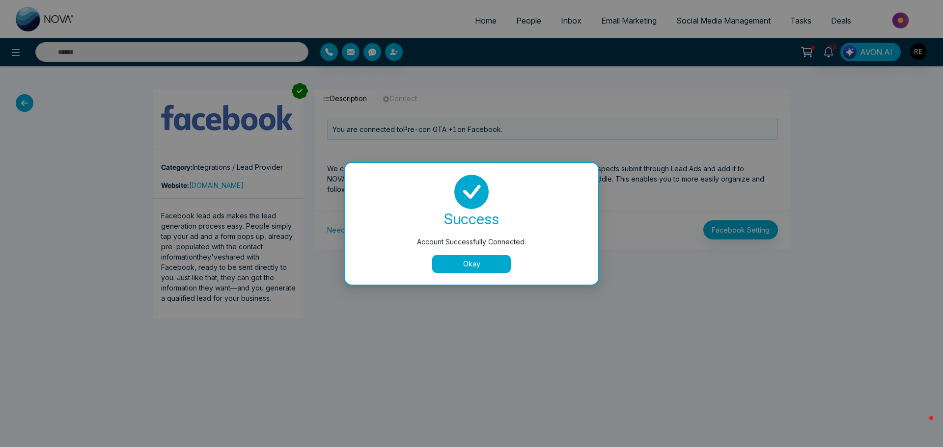
click at [502, 263] on button "Okay" at bounding box center [471, 264] width 79 height 18
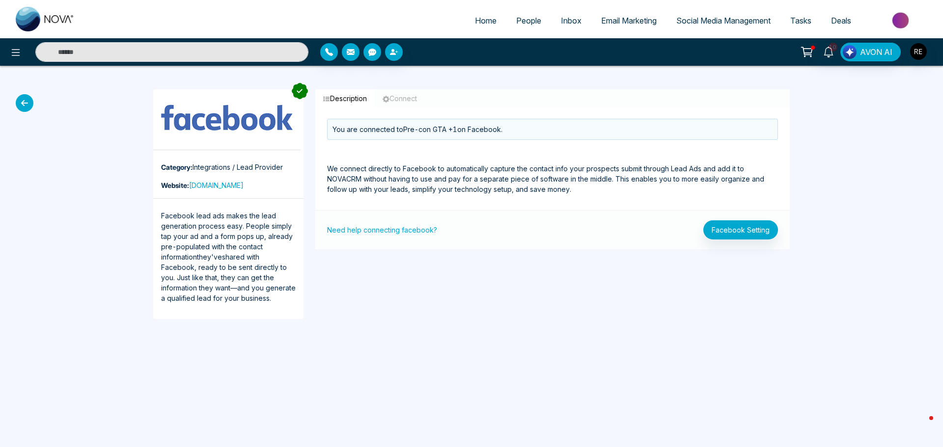
click at [724, 18] on span "Social Media Management" at bounding box center [723, 21] width 94 height 10
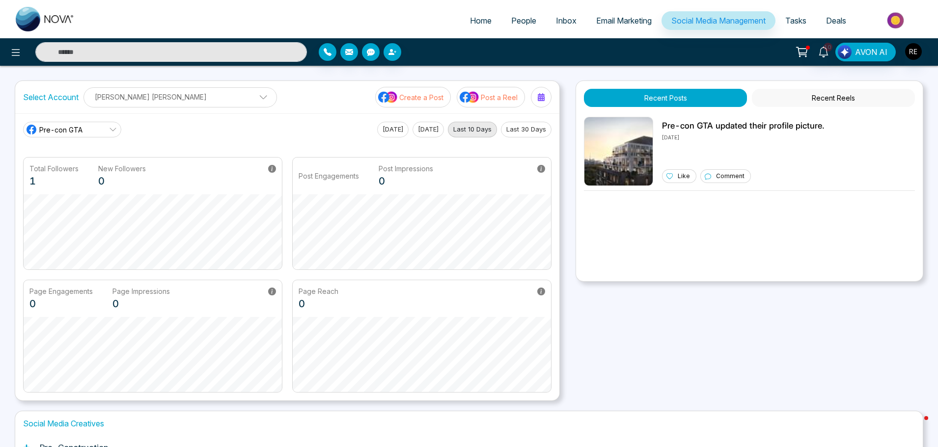
click at [114, 130] on icon at bounding box center [113, 129] width 6 height 3
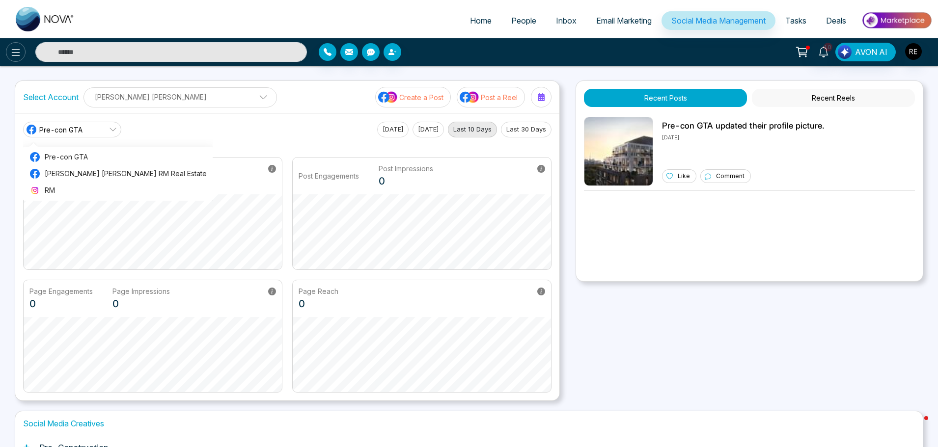
click at [26, 55] on div at bounding box center [166, 52] width 281 height 20
click at [21, 55] on icon at bounding box center [16, 53] width 12 height 12
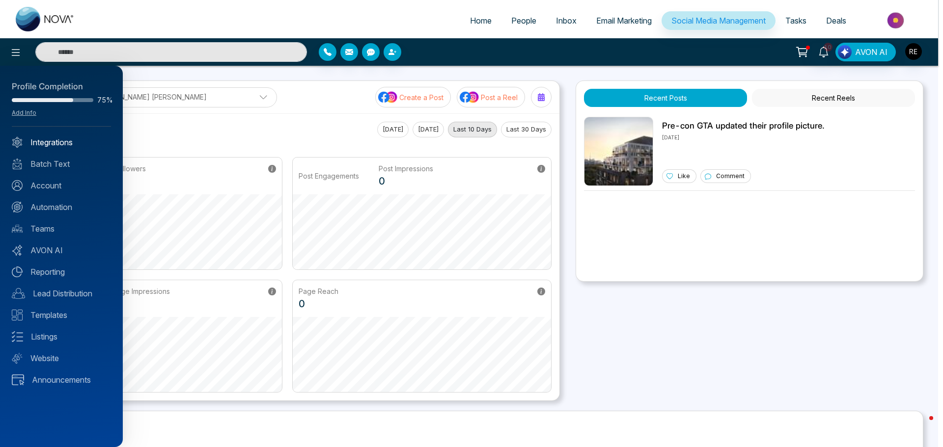
click at [50, 141] on link "Integrations" at bounding box center [61, 143] width 99 height 12
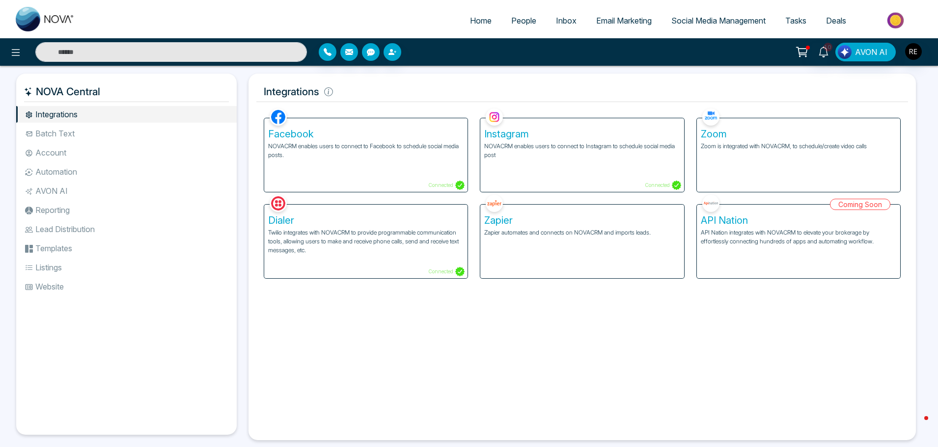
click at [681, 22] on span "Social Media Management" at bounding box center [718, 21] width 94 height 10
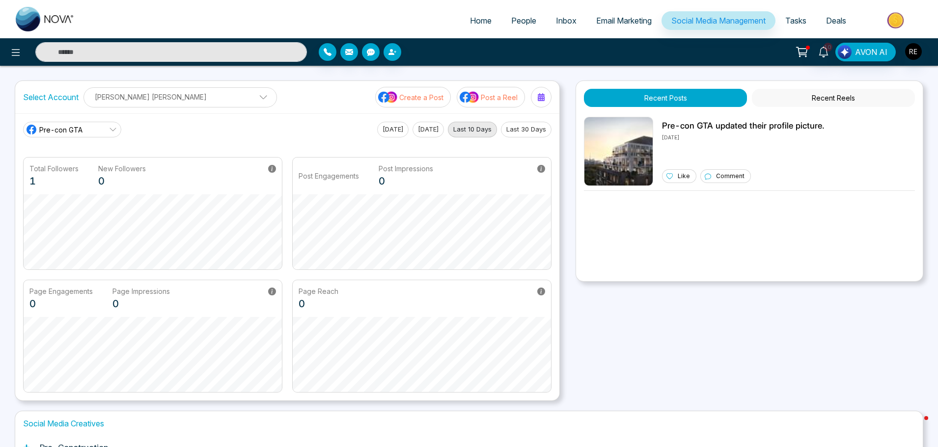
click at [115, 128] on icon at bounding box center [113, 130] width 8 height 8
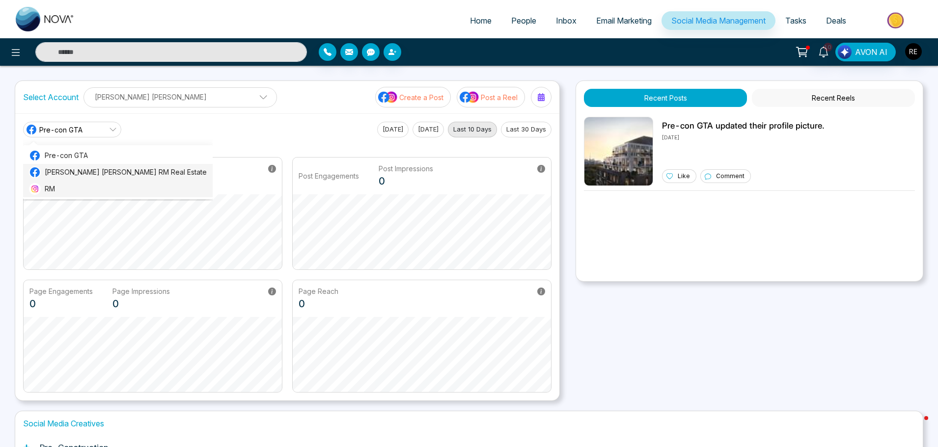
scroll to position [2, 0]
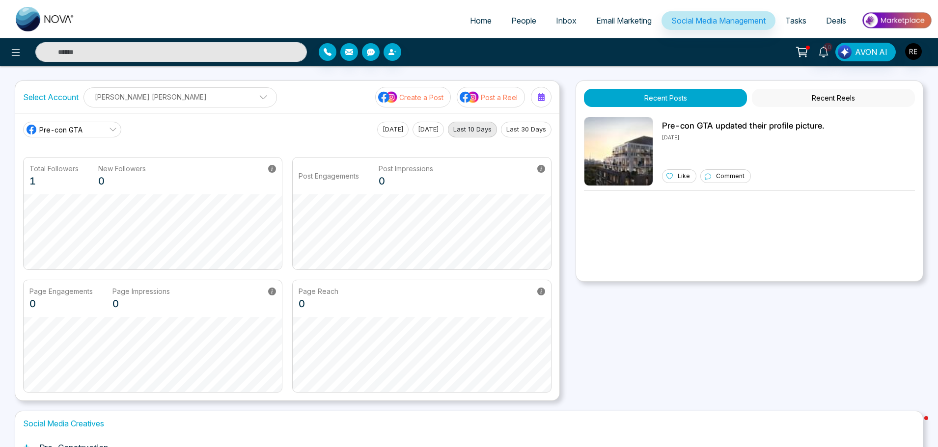
click at [231, 111] on div "Select Account Rick Manisha Rick Manisha Add Social Accounts Create a Post Post…" at bounding box center [287, 97] width 544 height 32
click at [114, 132] on icon at bounding box center [113, 130] width 8 height 8
click at [117, 130] on link "Pre-con GTA" at bounding box center [72, 130] width 98 height 16
click at [172, 101] on p "[PERSON_NAME] [PERSON_NAME]" at bounding box center [180, 97] width 181 height 16
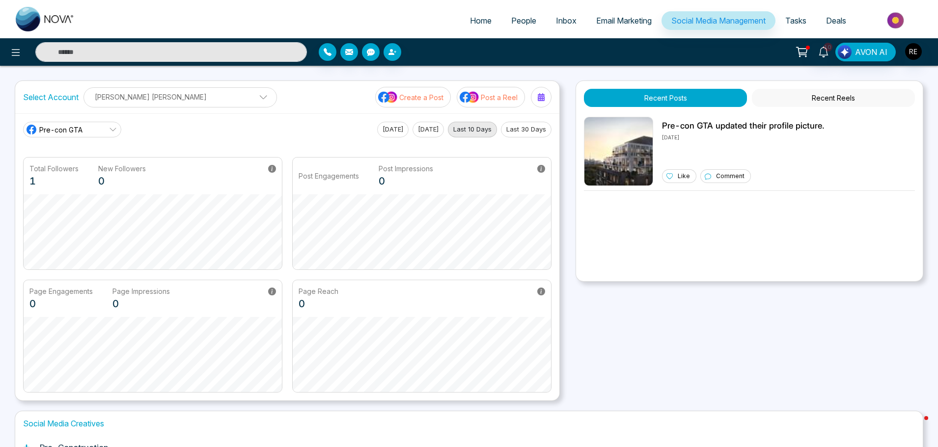
click at [274, 109] on div "Select Account [PERSON_NAME] [PERSON_NAME] [PERSON_NAME] [PERSON_NAME] Add Soci…" at bounding box center [287, 97] width 544 height 32
click at [406, 97] on p "Create a Post" at bounding box center [421, 97] width 44 height 10
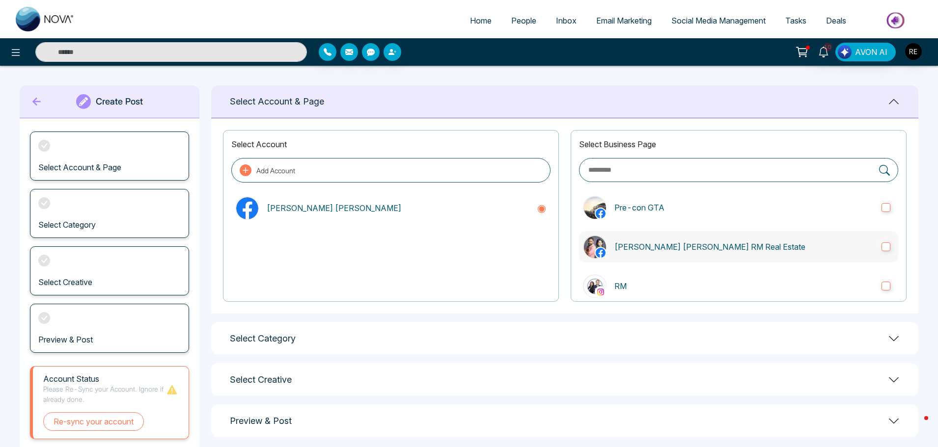
scroll to position [16, 0]
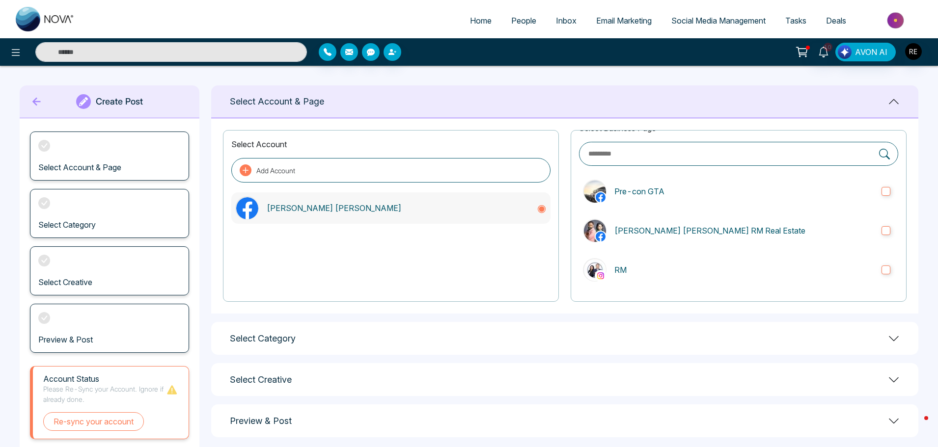
click at [300, 212] on p "[PERSON_NAME] [PERSON_NAME]" at bounding box center [398, 208] width 262 height 12
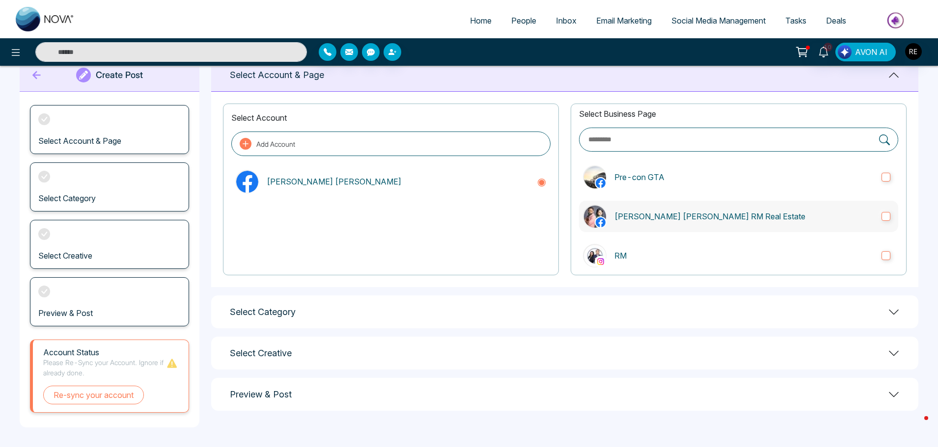
scroll to position [0, 0]
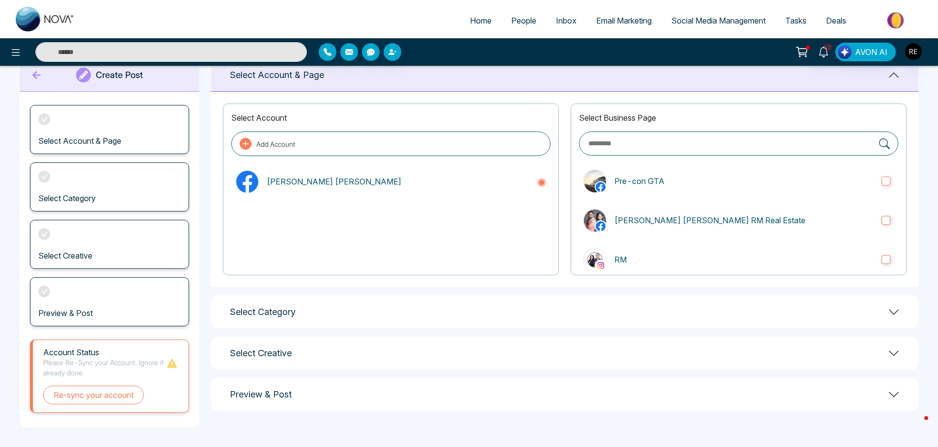
click at [33, 77] on icon at bounding box center [36, 75] width 15 height 20
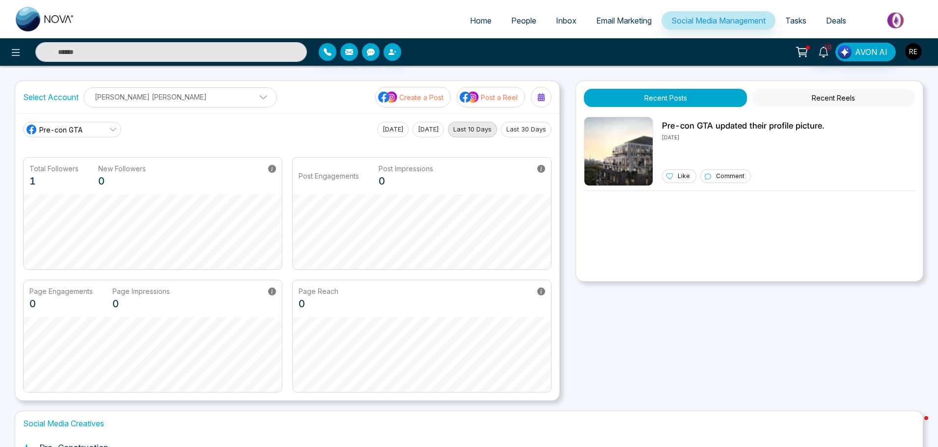
click at [909, 48] on img "button" at bounding box center [913, 51] width 17 height 17
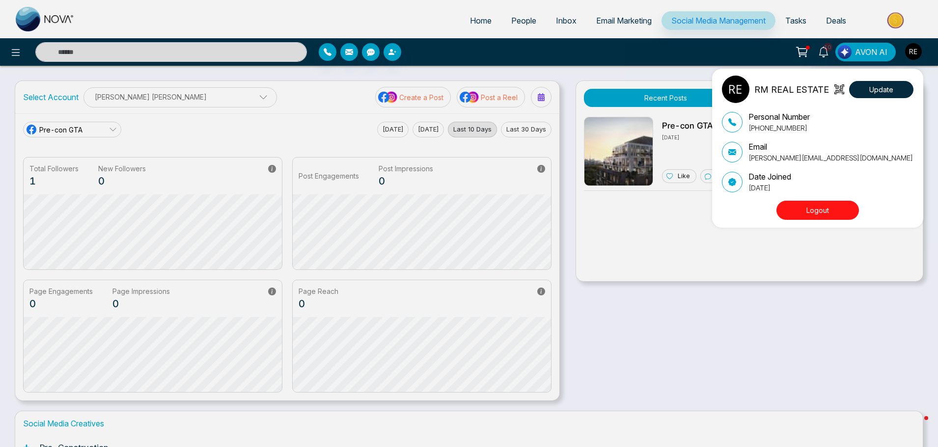
click at [822, 212] on button "Logout" at bounding box center [817, 210] width 83 height 19
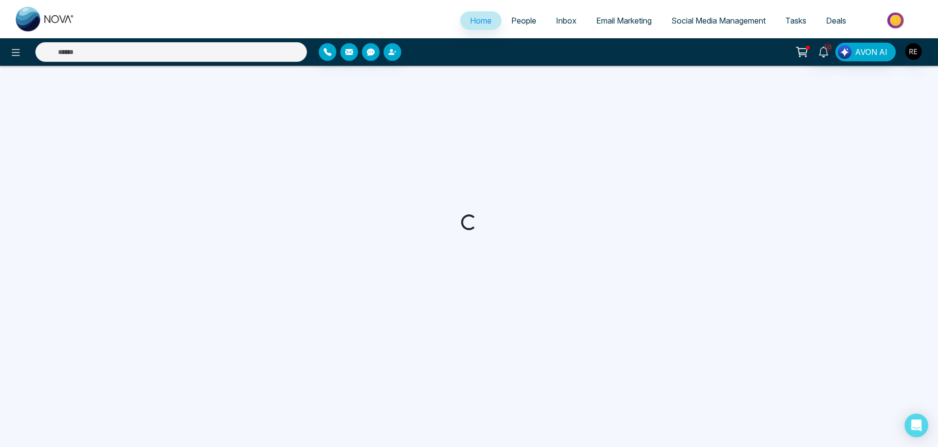
select select "*"
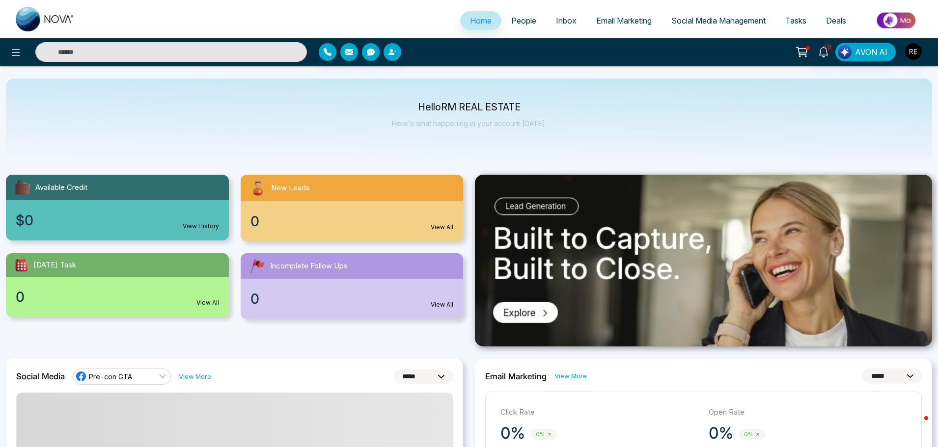
click at [715, 22] on span "Social Media Management" at bounding box center [718, 21] width 94 height 10
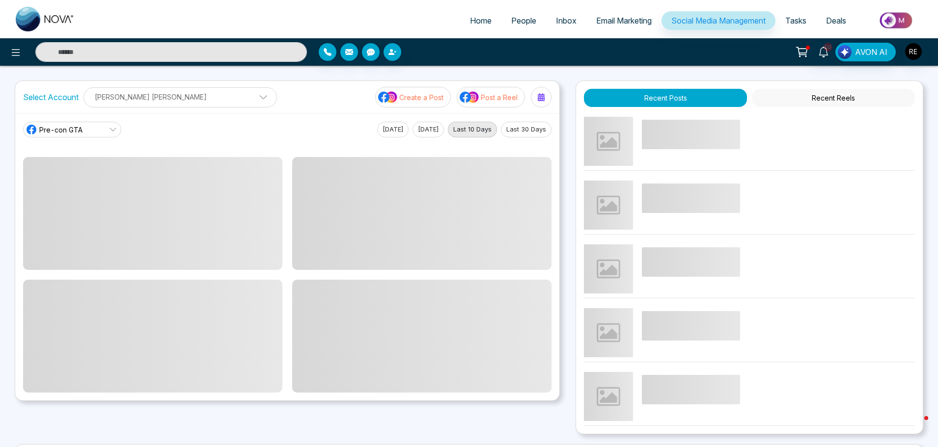
click at [163, 106] on div "Rick Manisha Rick Manisha Add Social Accounts" at bounding box center [179, 97] width 193 height 20
click at [160, 100] on p "Rick Manisha" at bounding box center [156, 97] width 133 height 16
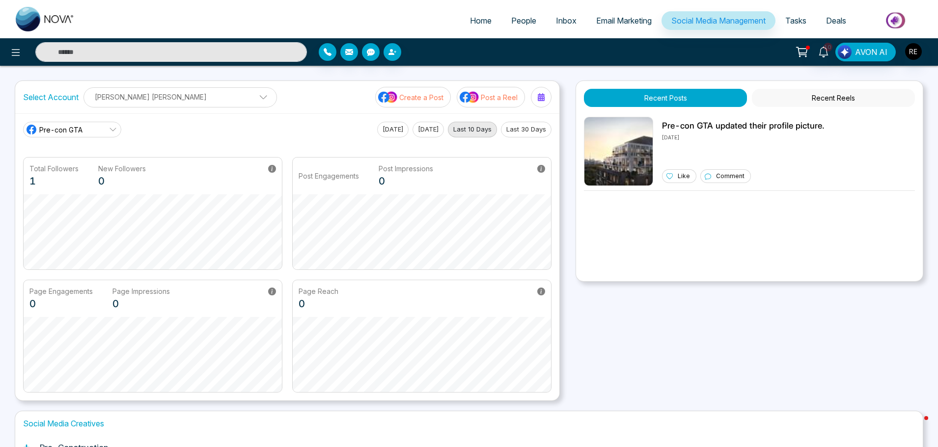
click at [109, 126] on link "Pre-con GTA" at bounding box center [72, 130] width 98 height 16
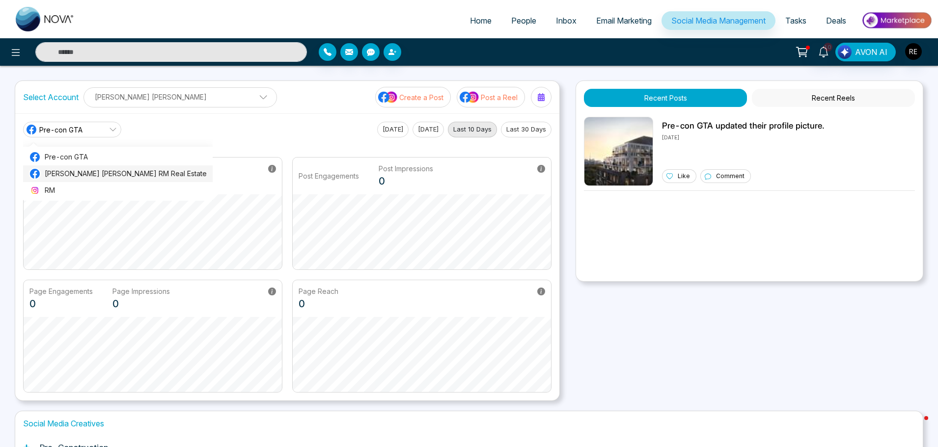
click at [83, 176] on span "Rick Manisha RM Real Estate" at bounding box center [126, 173] width 162 height 11
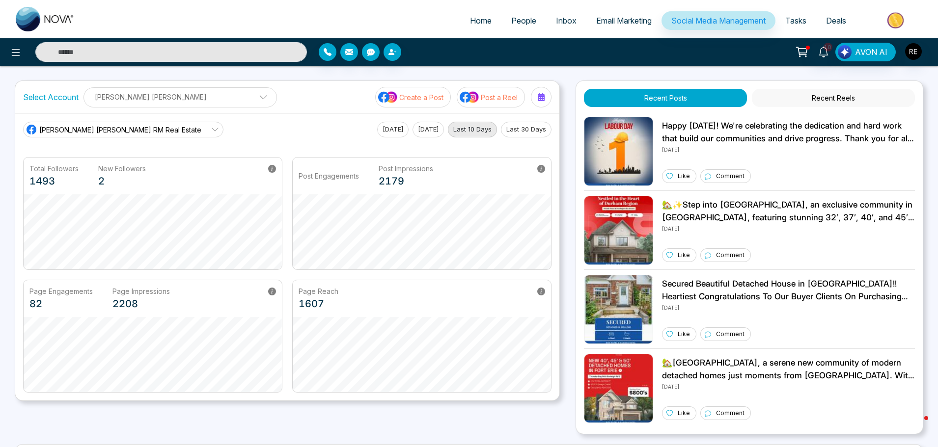
click at [426, 95] on p "Create a Post" at bounding box center [421, 97] width 44 height 10
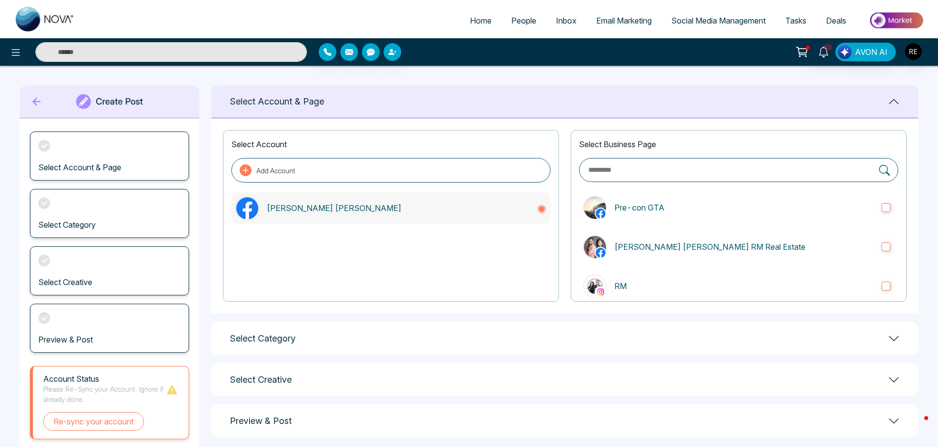
click at [303, 213] on p "[PERSON_NAME] [PERSON_NAME]" at bounding box center [398, 208] width 262 height 12
click at [911, 53] on img "button" at bounding box center [913, 51] width 17 height 17
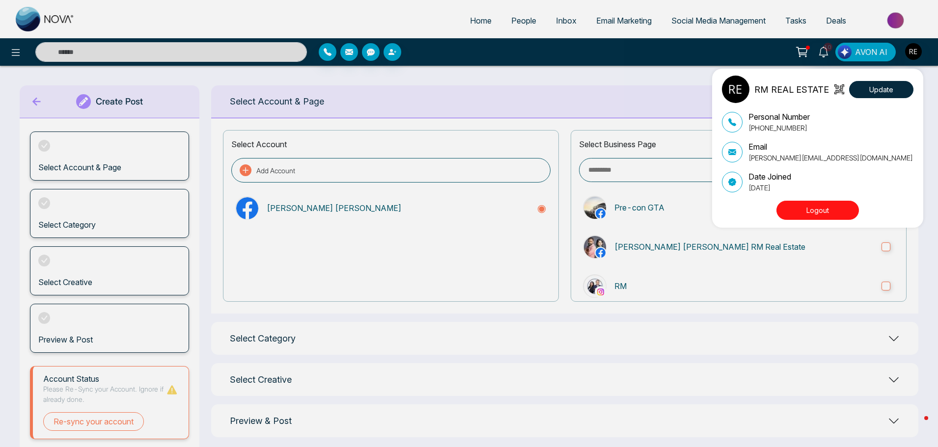
click at [804, 213] on button "Logout" at bounding box center [817, 210] width 83 height 19
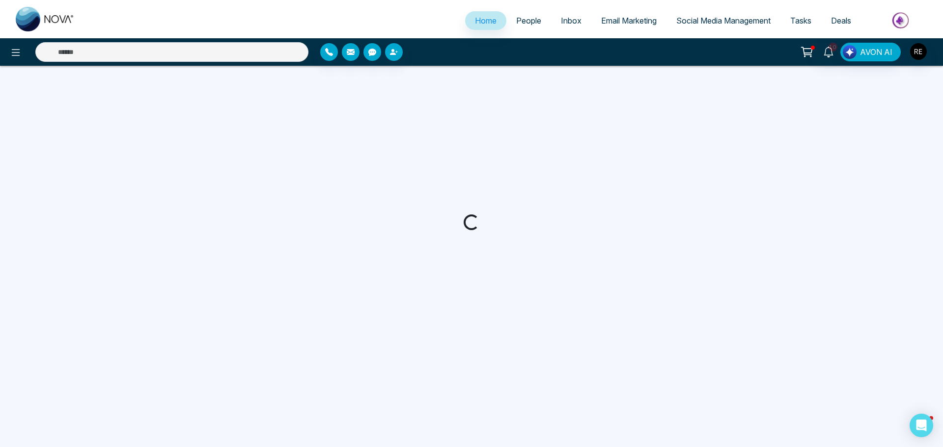
select select "*"
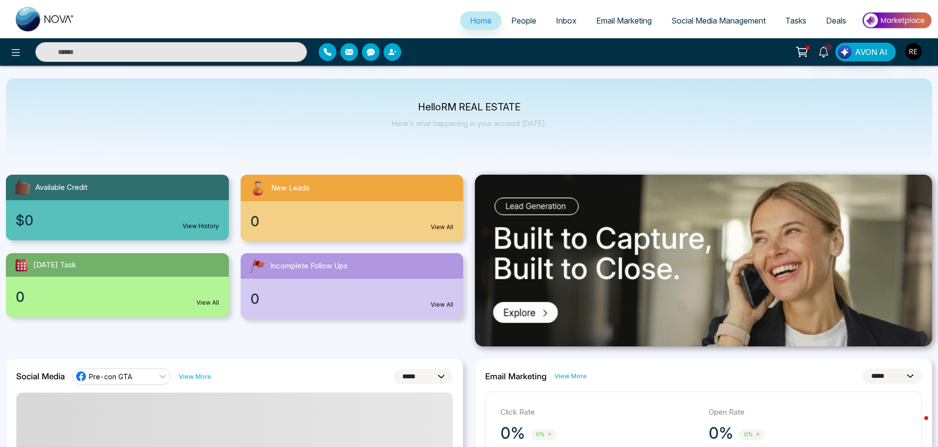
click at [675, 24] on span "Social Media Management" at bounding box center [718, 21] width 94 height 10
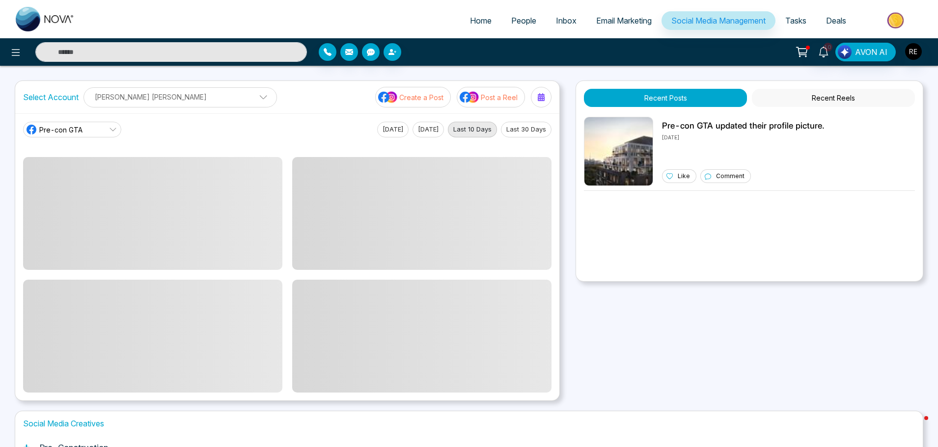
click at [425, 99] on p "Create a Post" at bounding box center [421, 97] width 44 height 10
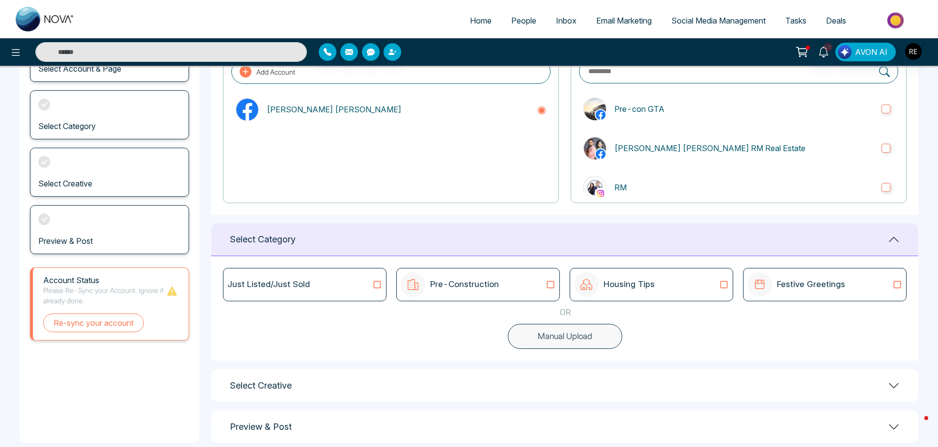
scroll to position [114, 0]
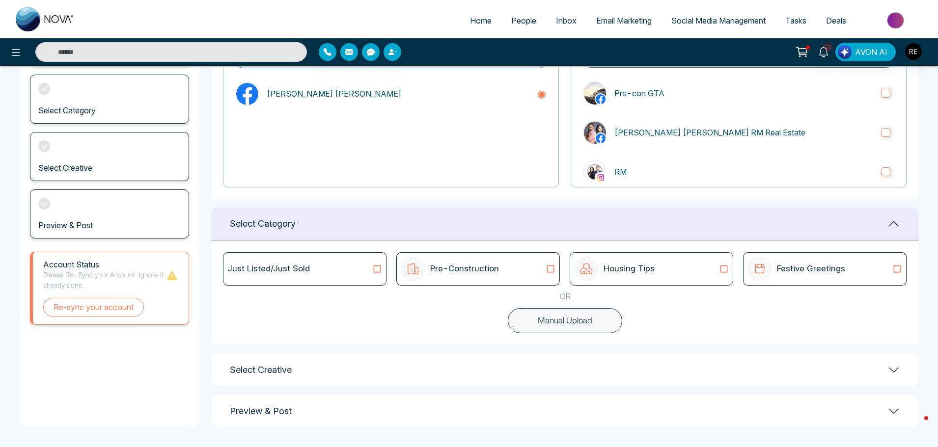
click at [553, 271] on icon at bounding box center [550, 269] width 13 height 10
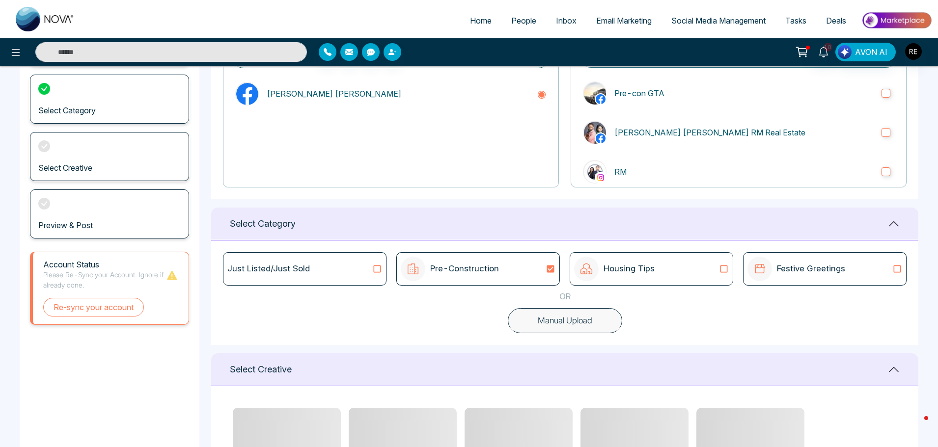
drag, startPoint x: 728, startPoint y: 271, endPoint x: 714, endPoint y: 272, distance: 14.3
click at [727, 271] on icon at bounding box center [724, 269] width 13 height 10
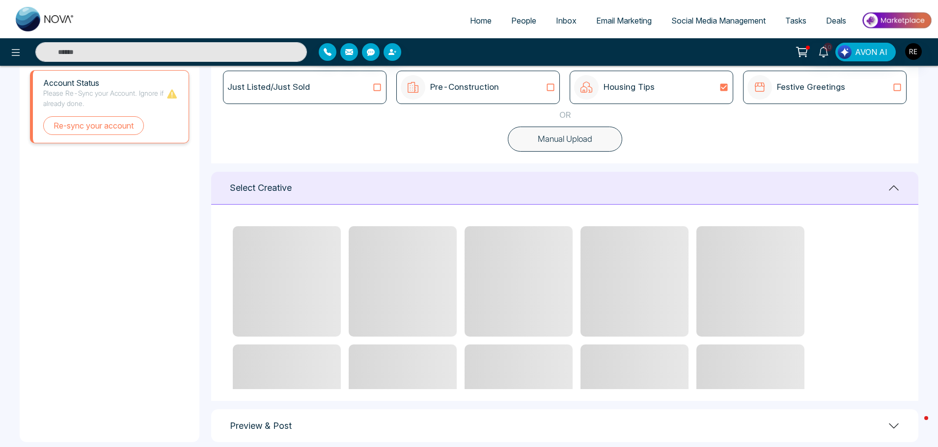
scroll to position [311, 0]
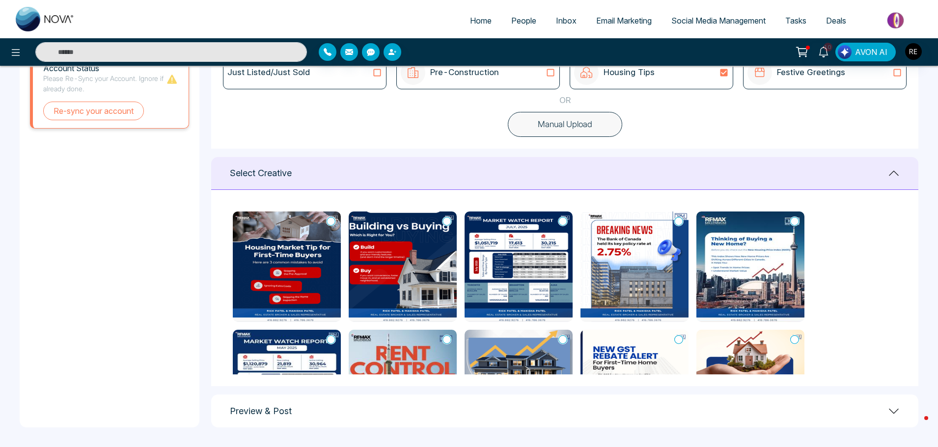
click at [317, 283] on img at bounding box center [287, 267] width 108 height 110
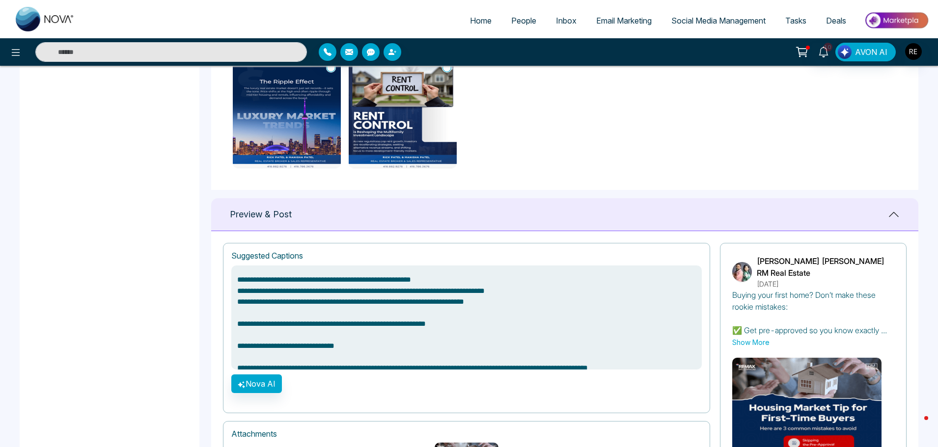
scroll to position [29, 0]
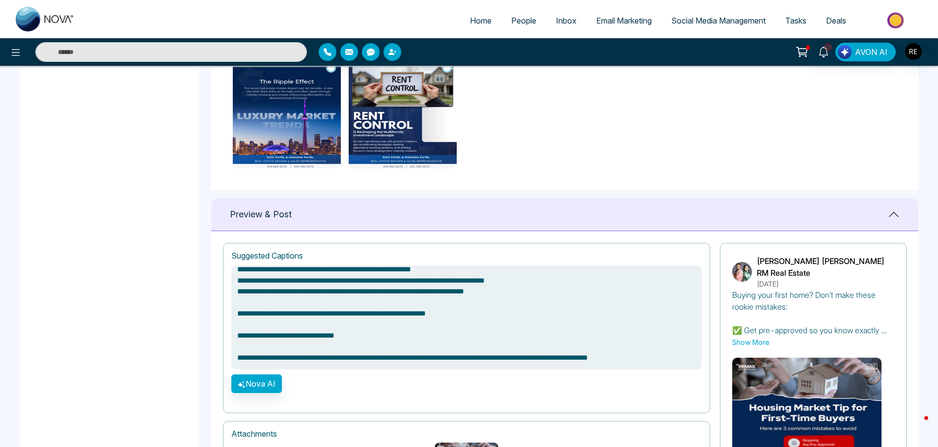
drag, startPoint x: 239, startPoint y: 359, endPoint x: 683, endPoint y: 357, distance: 443.5
click at [683, 357] on textarea "**********" at bounding box center [466, 318] width 470 height 104
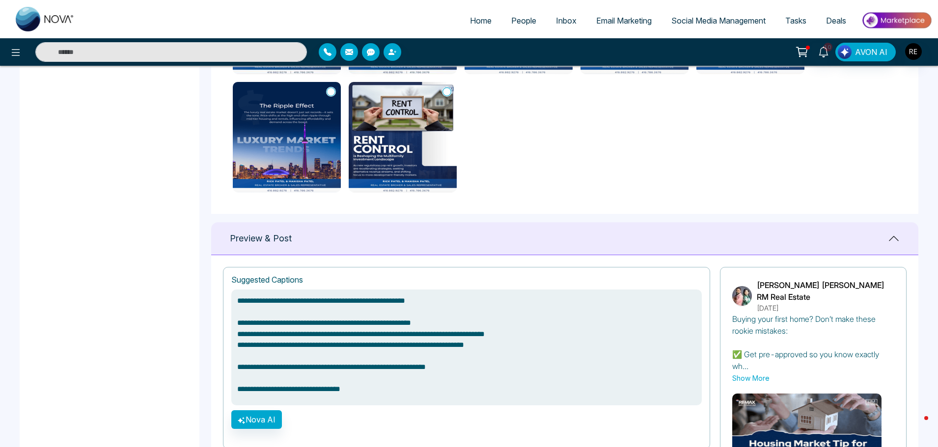
scroll to position [633, 0]
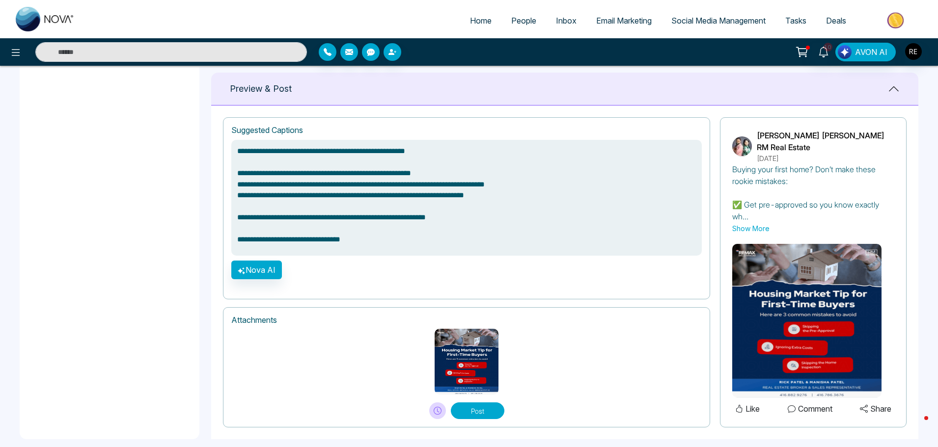
type textarea "**********"
click at [471, 403] on button "Post" at bounding box center [478, 411] width 54 height 17
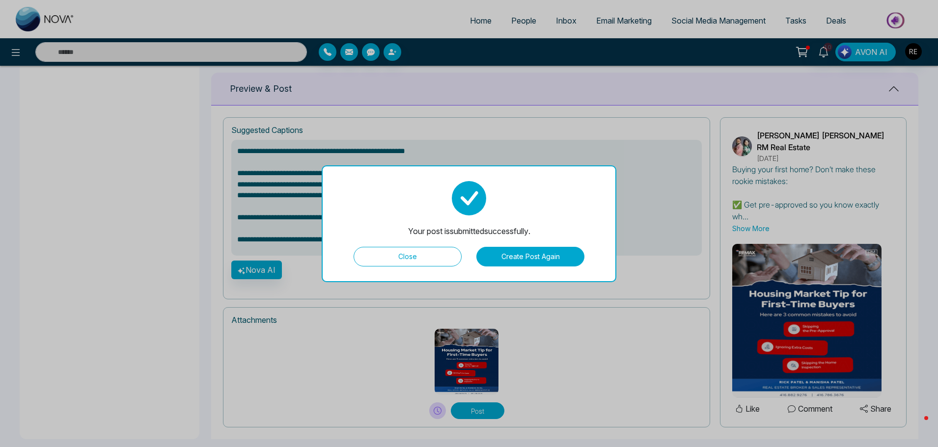
click at [416, 262] on button "Close" at bounding box center [408, 257] width 108 height 20
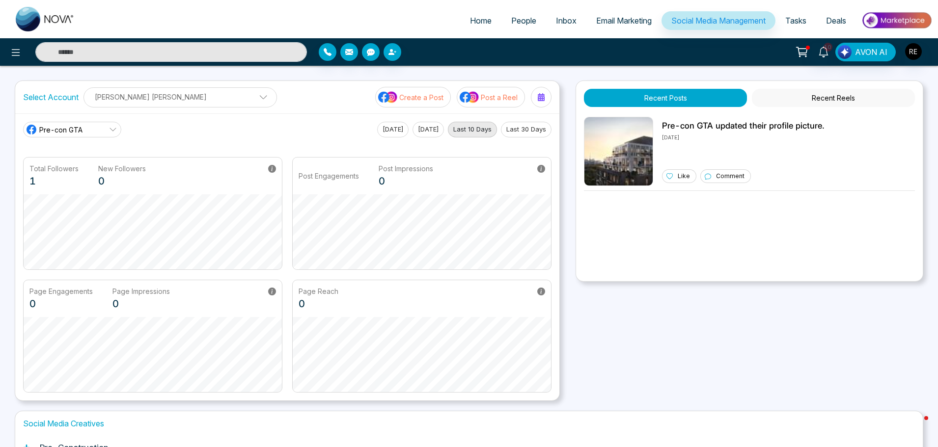
click at [625, 24] on span "Email Marketing" at bounding box center [623, 21] width 55 height 10
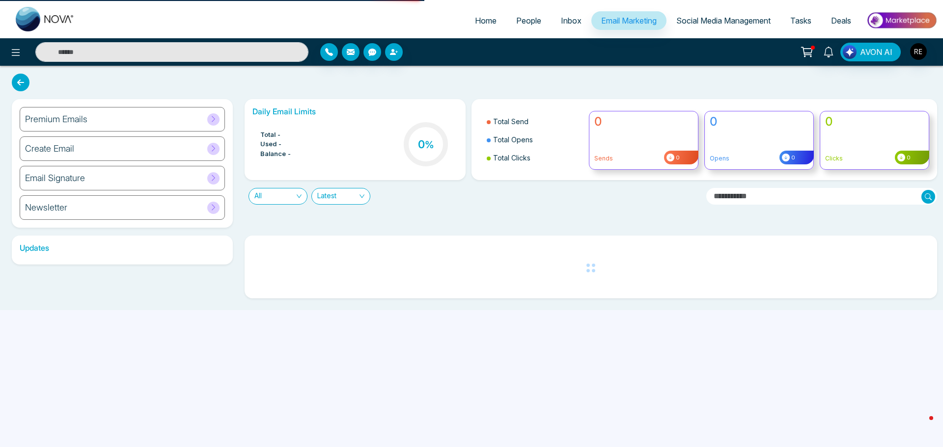
click at [699, 23] on span "Social Media Management" at bounding box center [723, 21] width 94 height 10
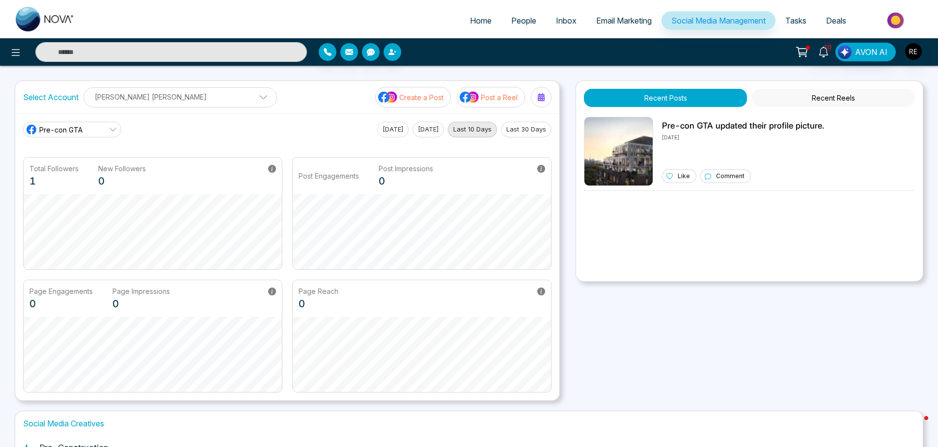
click at [101, 102] on p "Rick Manisha" at bounding box center [180, 97] width 181 height 16
click at [74, 133] on span "Pre-con GTA" at bounding box center [60, 130] width 43 height 10
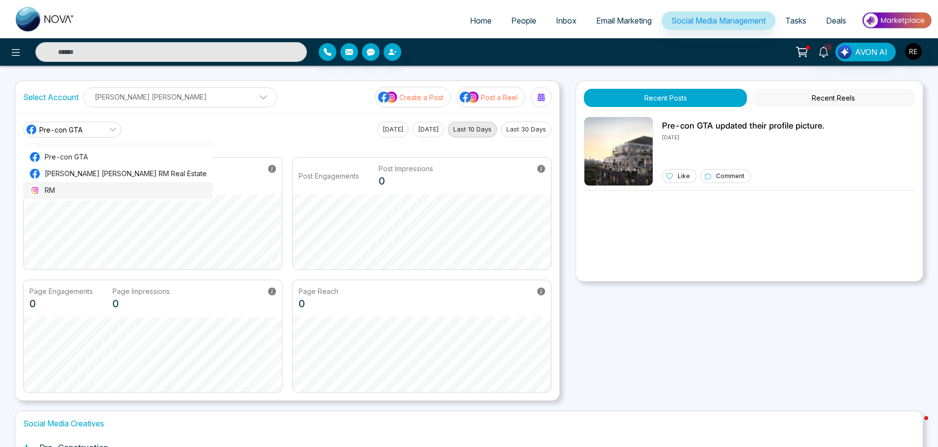
click at [50, 191] on span "RM" at bounding box center [126, 190] width 162 height 11
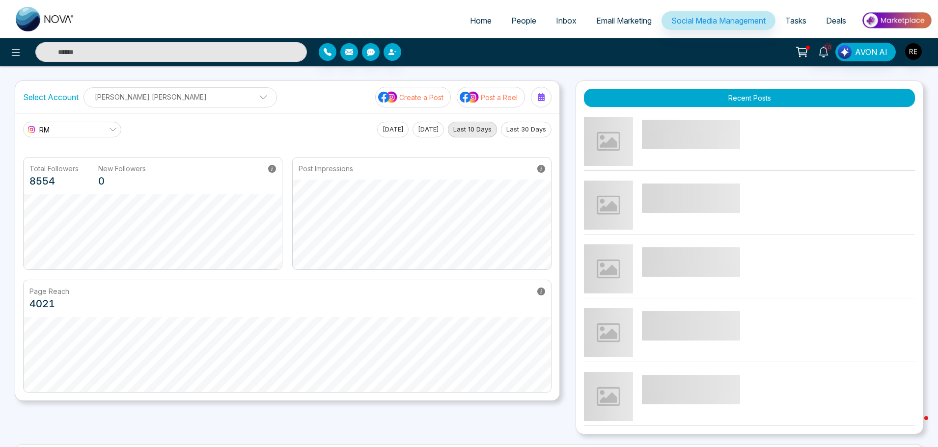
click at [83, 127] on link "RM" at bounding box center [72, 130] width 98 height 16
click at [64, 173] on span "Rick Manisha RM Real Estate" at bounding box center [126, 173] width 162 height 11
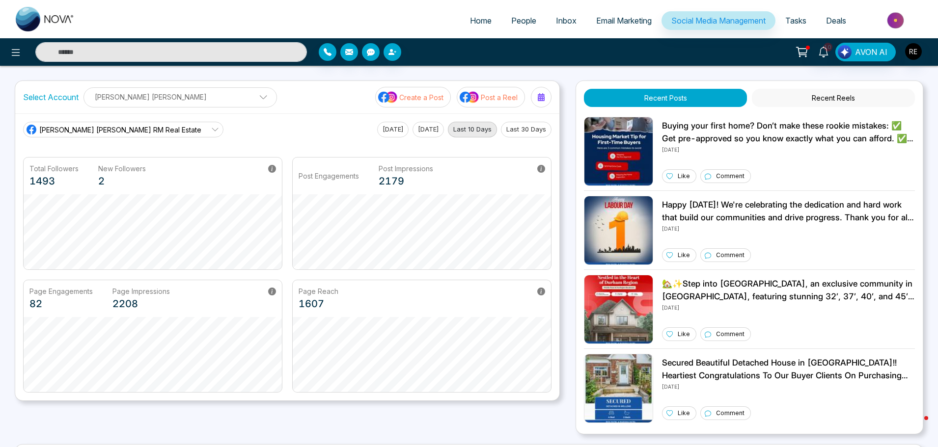
click at [89, 130] on span "Rick Manisha RM Real Estate" at bounding box center [120, 130] width 162 height 10
click at [43, 192] on li "RM" at bounding box center [118, 190] width 190 height 17
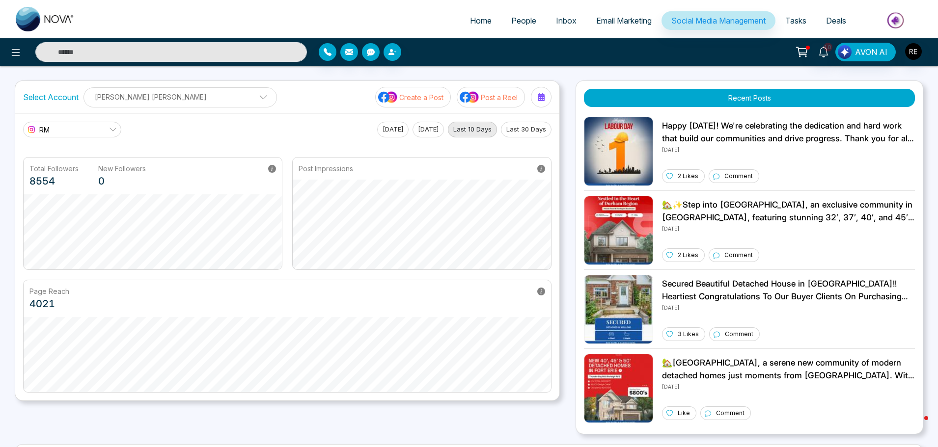
click at [66, 135] on link "RM" at bounding box center [72, 130] width 98 height 16
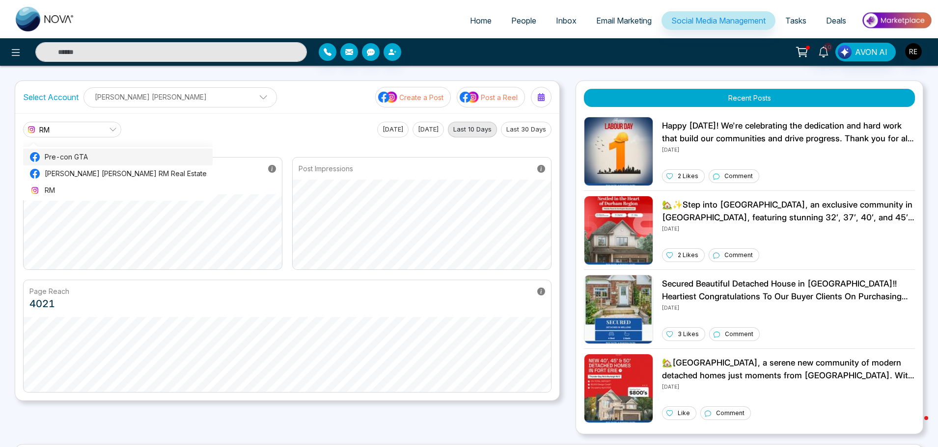
click at [62, 157] on span "Pre-con GTA" at bounding box center [126, 157] width 162 height 11
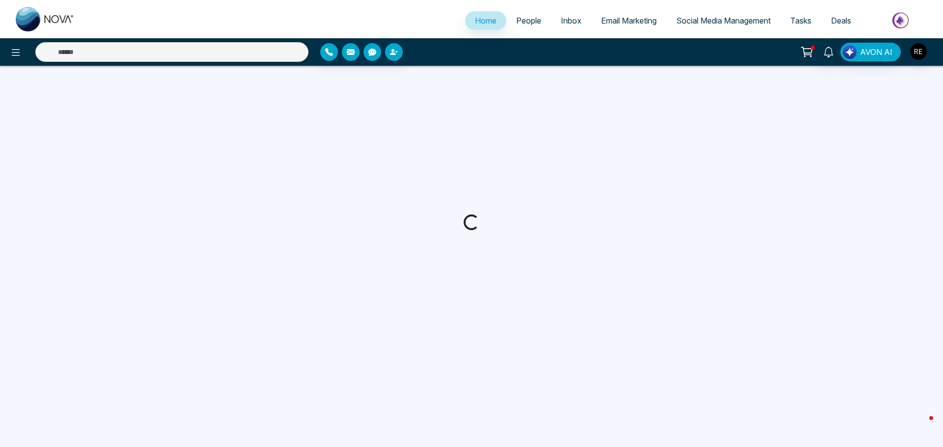
select select "*"
